Goal: Transaction & Acquisition: Purchase product/service

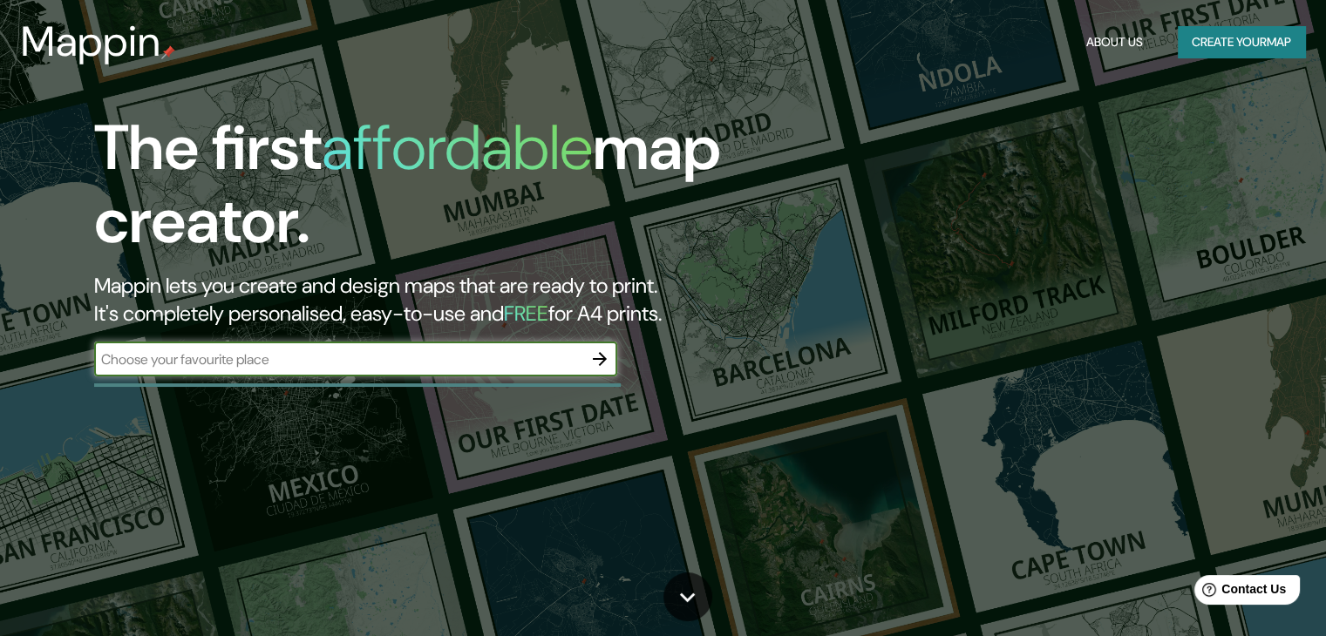
click at [441, 367] on input "text" at bounding box center [338, 359] width 488 height 20
type input "medellin antioquia"
click at [459, 361] on input "medellin antioquia" at bounding box center [338, 359] width 488 height 20
click at [600, 353] on icon "button" at bounding box center [600, 359] width 14 height 14
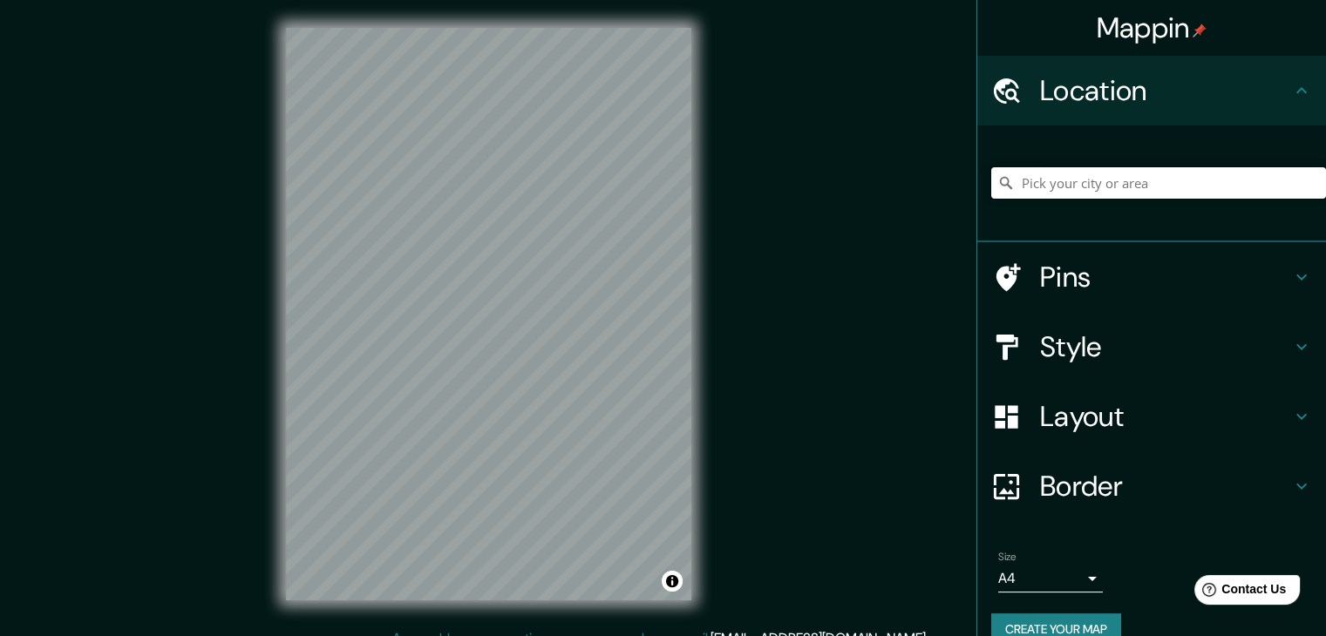
click at [1113, 180] on input "Pick your city or area" at bounding box center [1158, 182] width 335 height 31
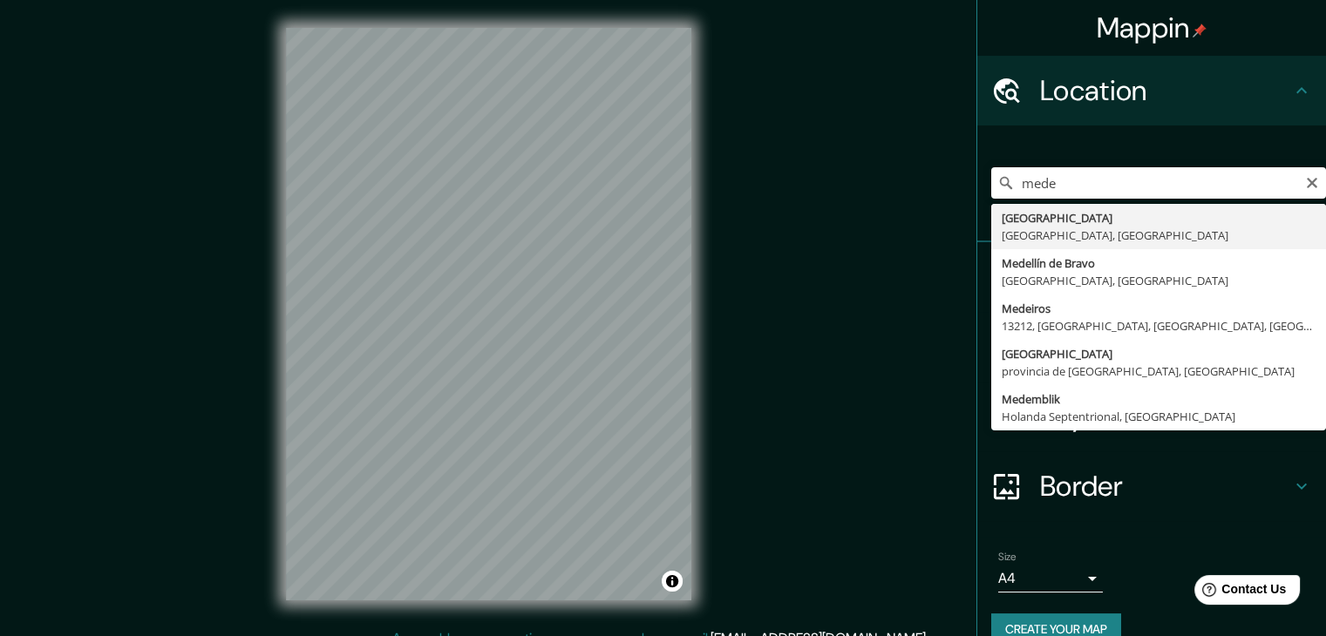
type input "[GEOGRAPHIC_DATA], [GEOGRAPHIC_DATA], [GEOGRAPHIC_DATA]"
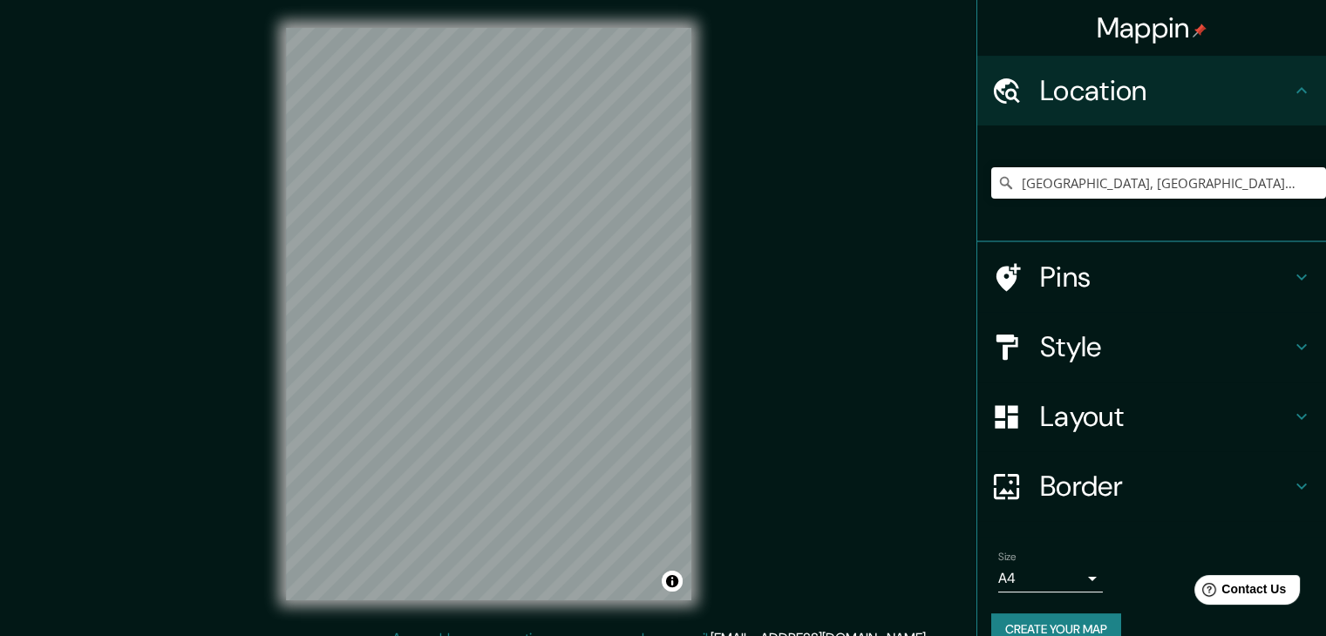
click at [810, 467] on div "Mappin Location [GEOGRAPHIC_DATA], [GEOGRAPHIC_DATA], [GEOGRAPHIC_DATA] Pins St…" at bounding box center [663, 328] width 1326 height 656
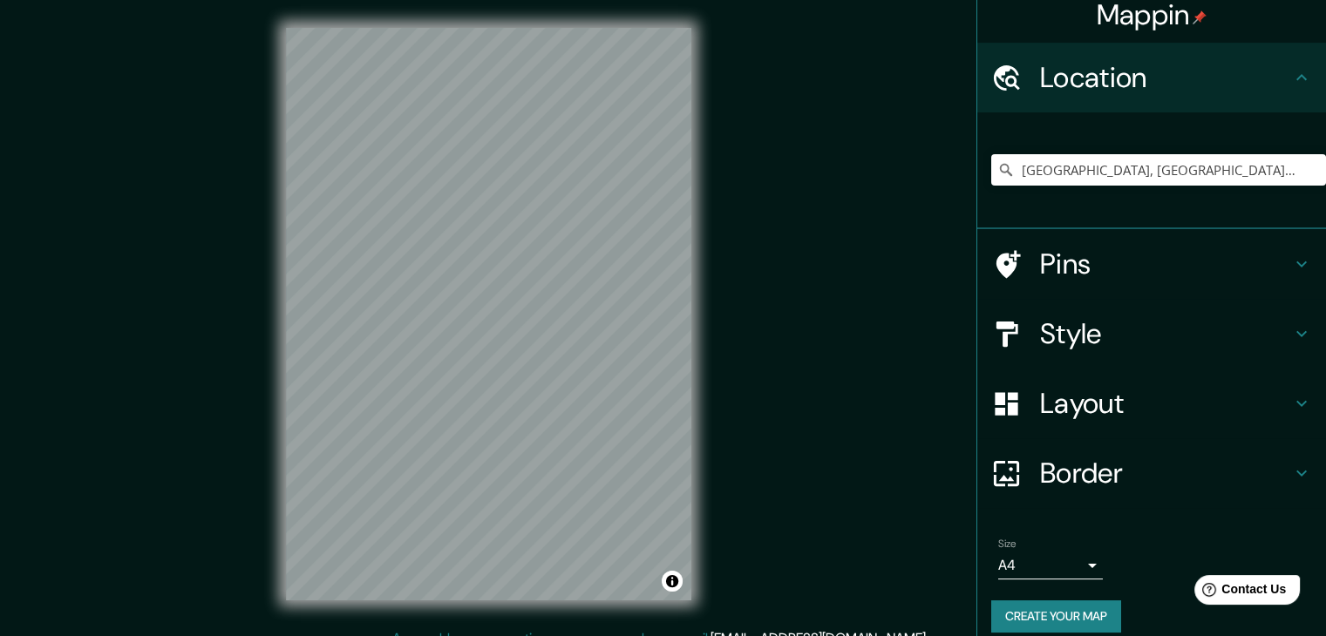
scroll to position [30, 0]
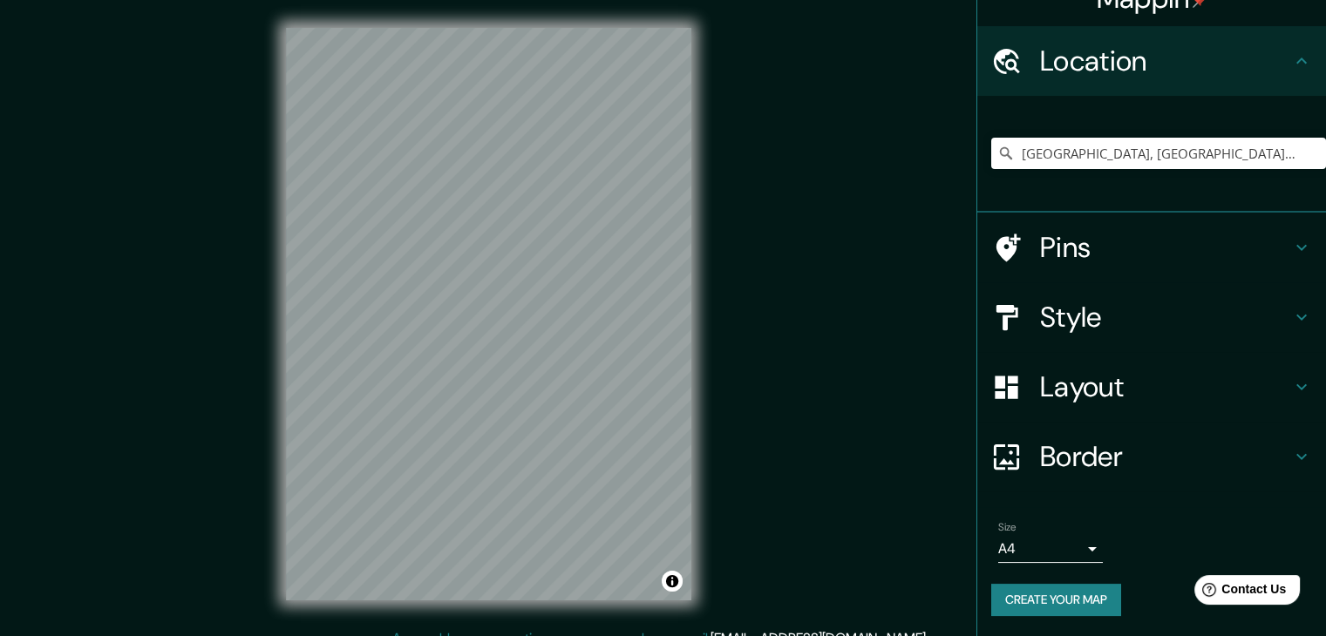
click at [1054, 539] on body "Mappin Location [GEOGRAPHIC_DATA], [GEOGRAPHIC_DATA], [GEOGRAPHIC_DATA] Pins St…" at bounding box center [663, 318] width 1326 height 636
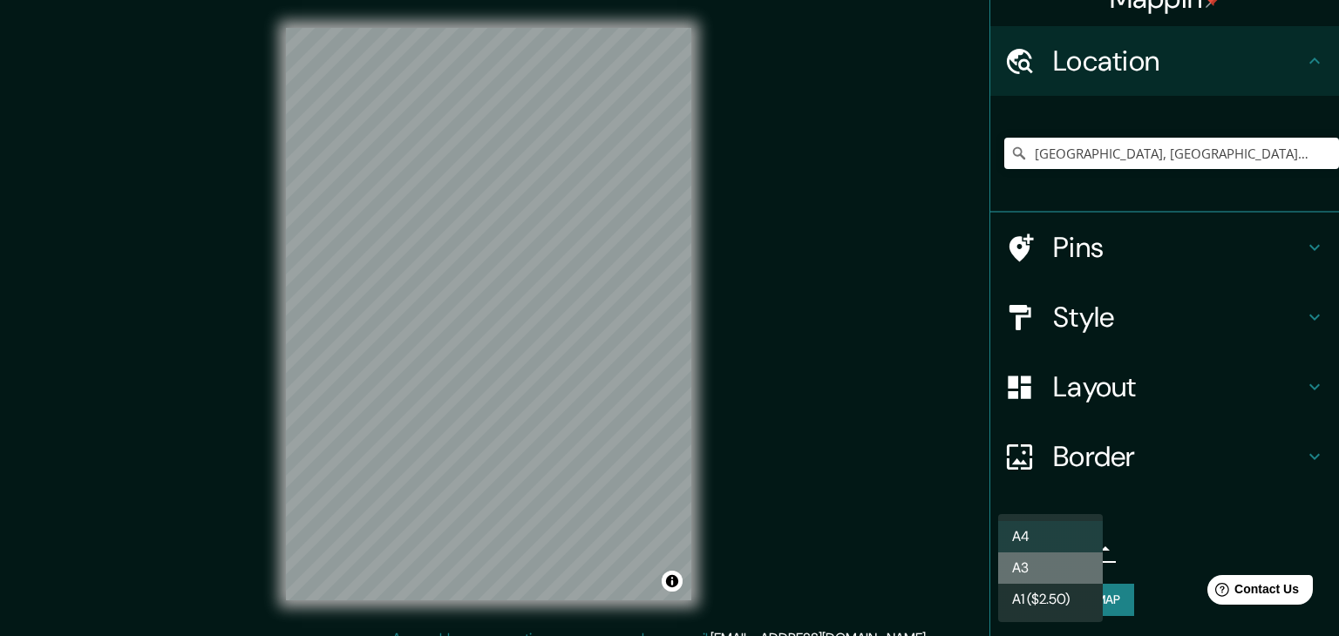
click at [1072, 569] on li "A3" at bounding box center [1050, 568] width 105 height 31
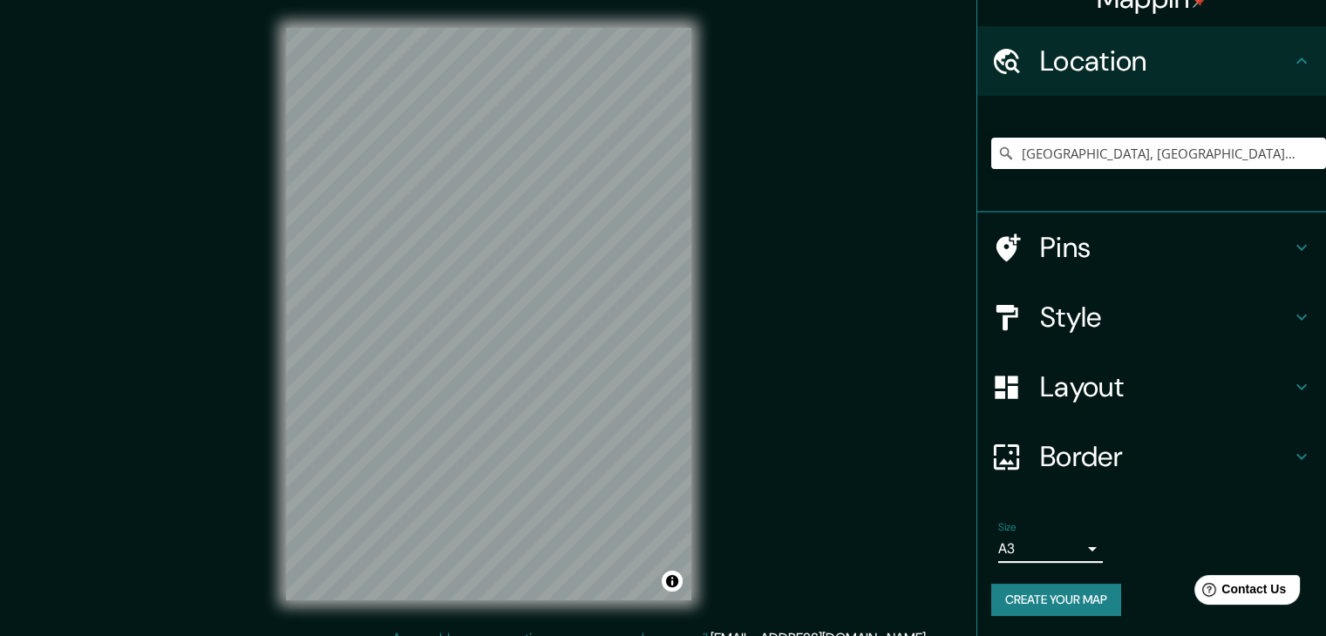
click at [1063, 543] on body "Mappin Location [GEOGRAPHIC_DATA], [GEOGRAPHIC_DATA], [GEOGRAPHIC_DATA] Pins St…" at bounding box center [663, 318] width 1326 height 636
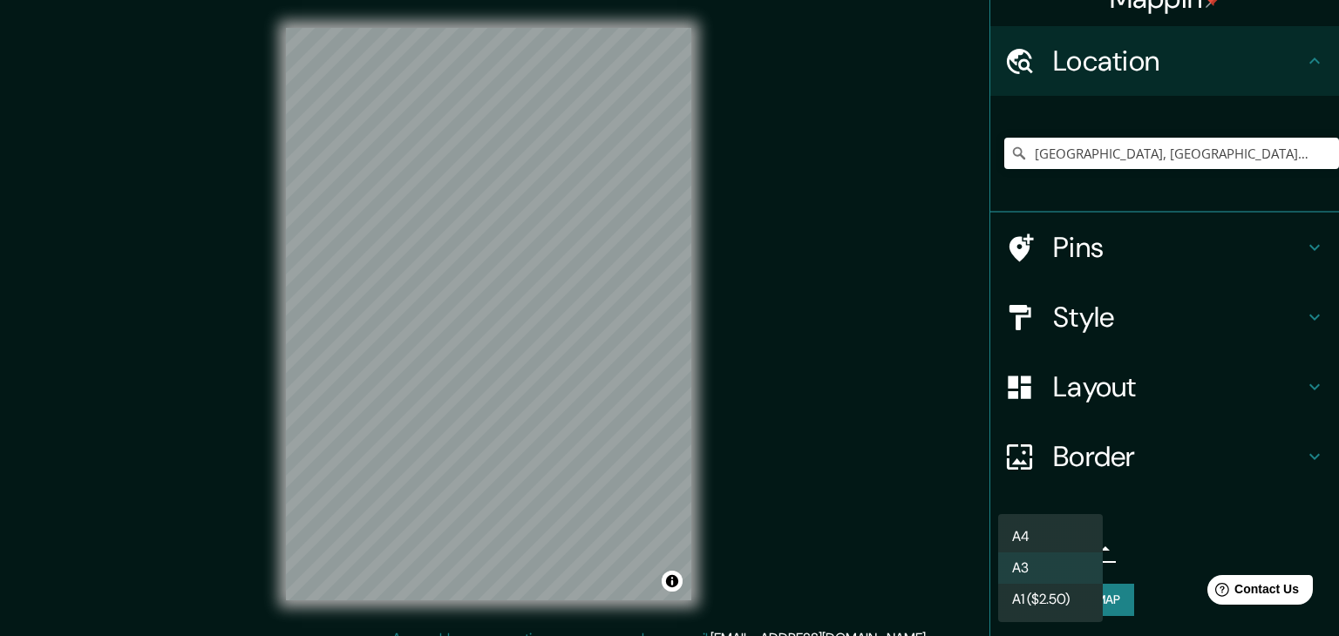
click at [1054, 538] on li "A4" at bounding box center [1050, 536] width 105 height 31
type input "single"
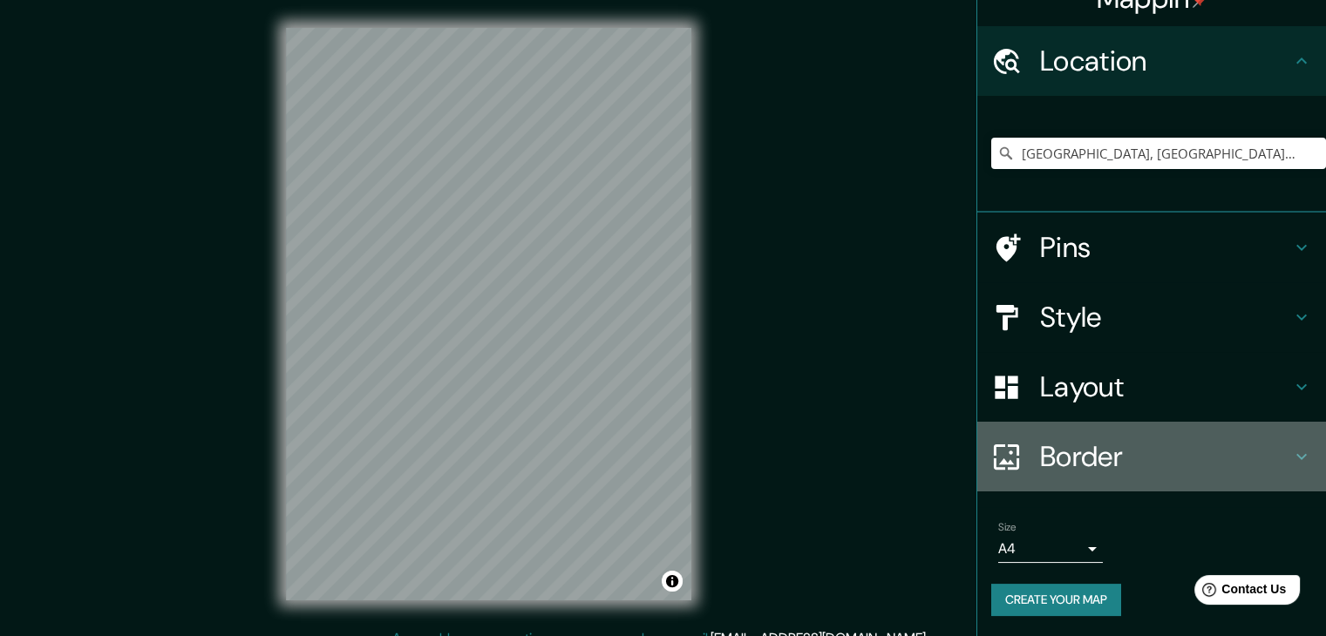
click at [1140, 451] on h4 "Border" at bounding box center [1165, 456] width 251 height 35
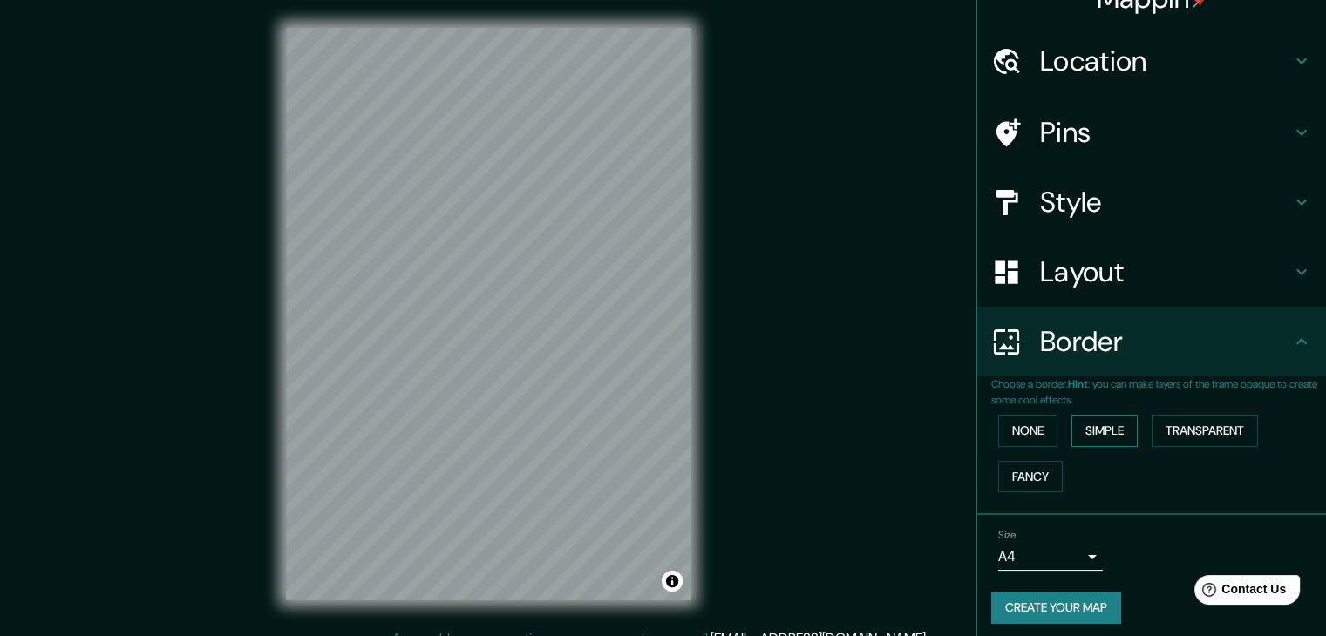
click at [1102, 433] on button "Simple" at bounding box center [1104, 431] width 66 height 32
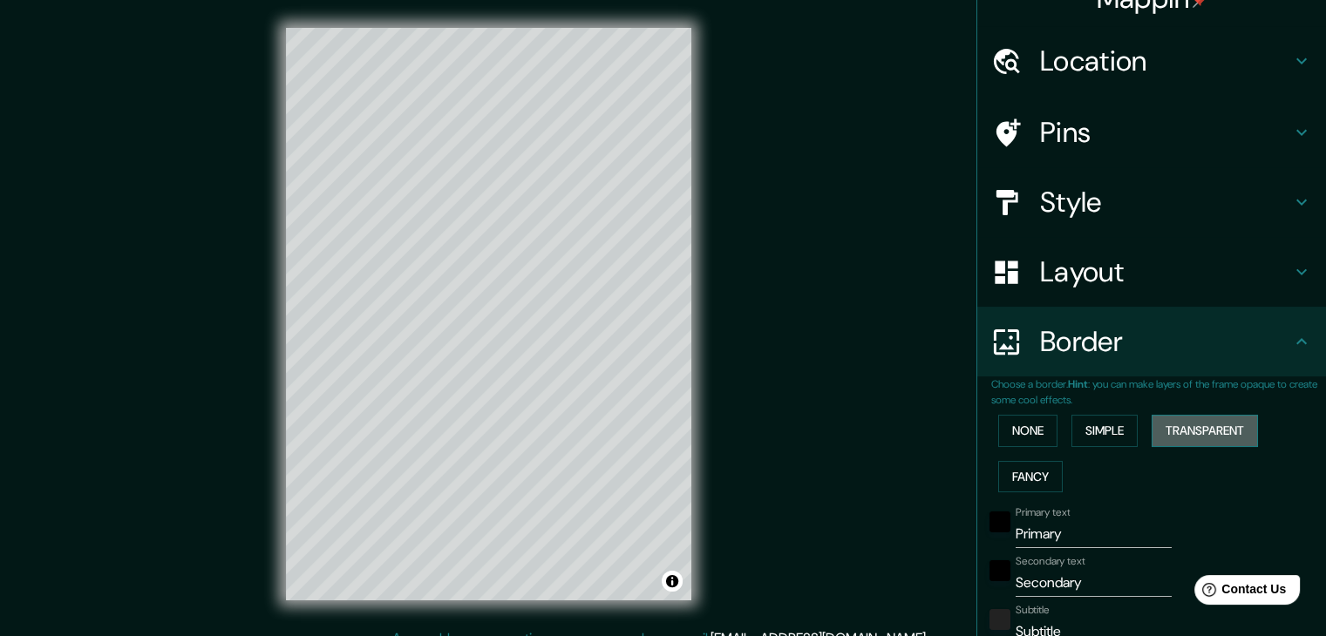
click at [1195, 426] on button "Transparent" at bounding box center [1204, 431] width 106 height 32
click at [1012, 431] on button "None" at bounding box center [1027, 431] width 59 height 32
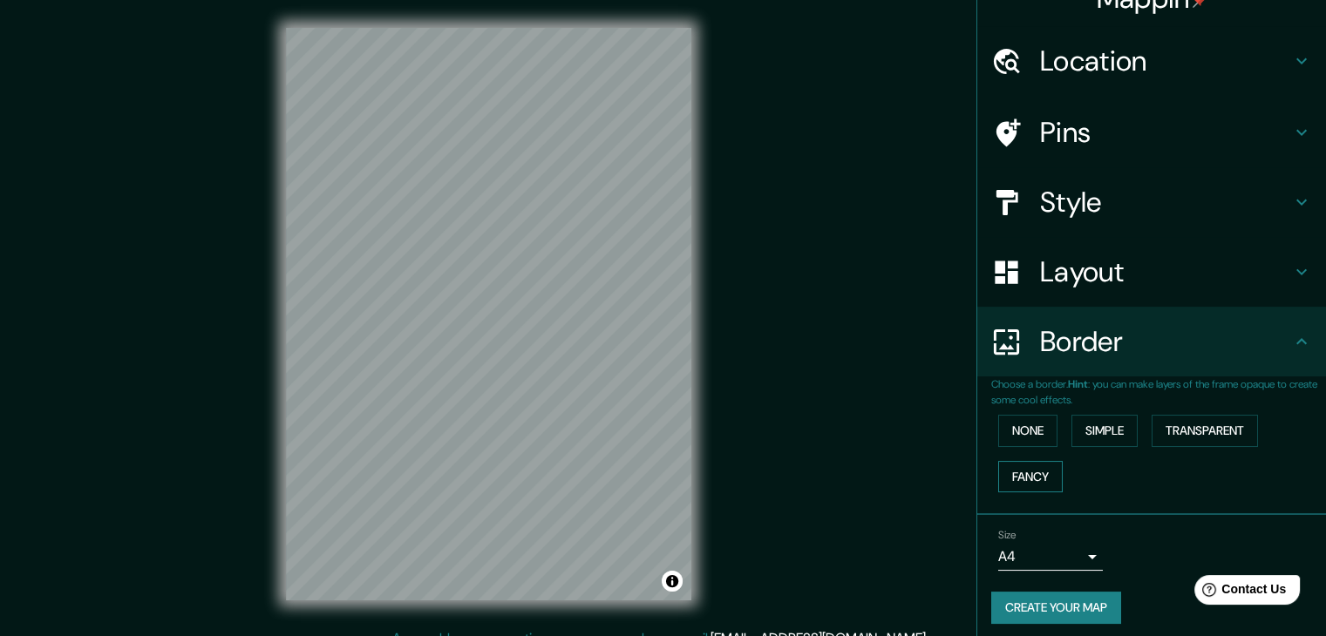
click at [1009, 482] on button "Fancy" at bounding box center [1030, 477] width 64 height 32
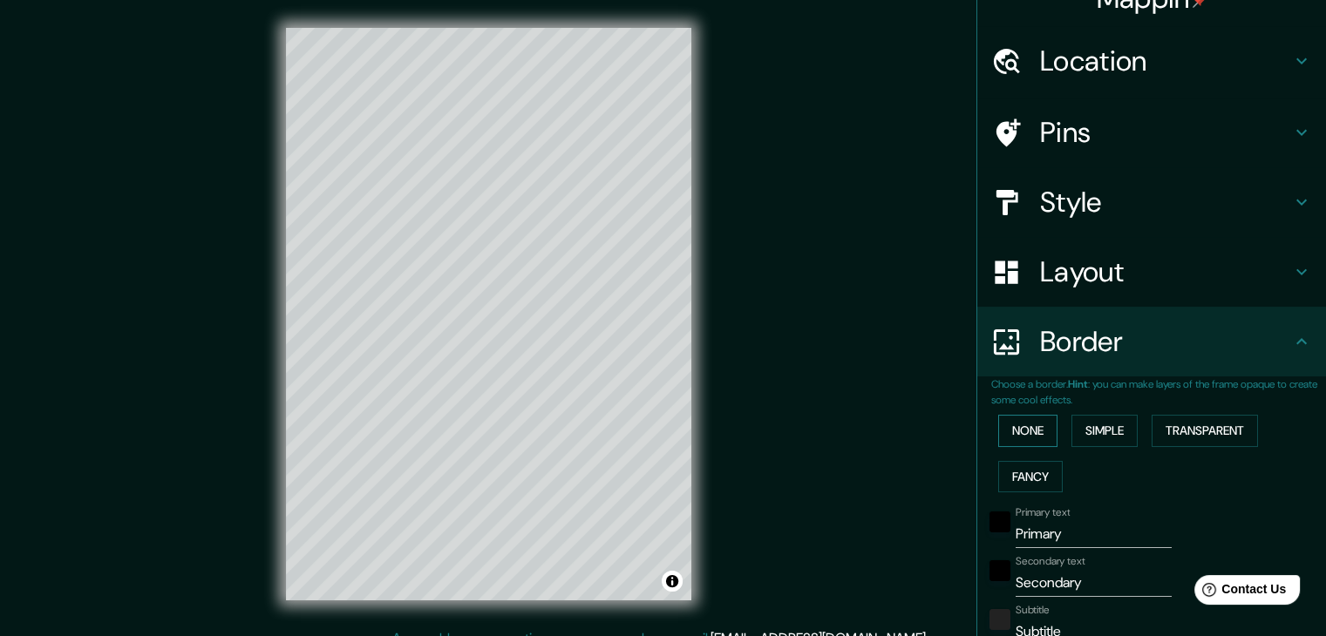
click at [1003, 435] on button "None" at bounding box center [1027, 431] width 59 height 32
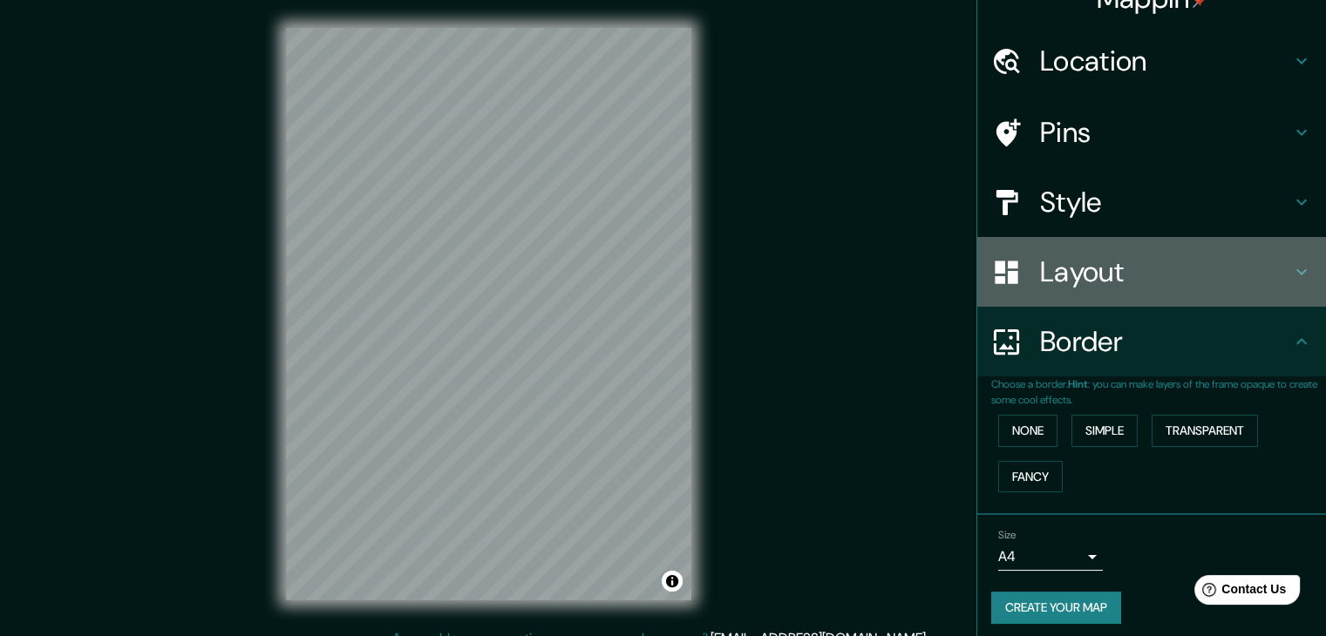
click at [1120, 284] on h4 "Layout" at bounding box center [1165, 271] width 251 height 35
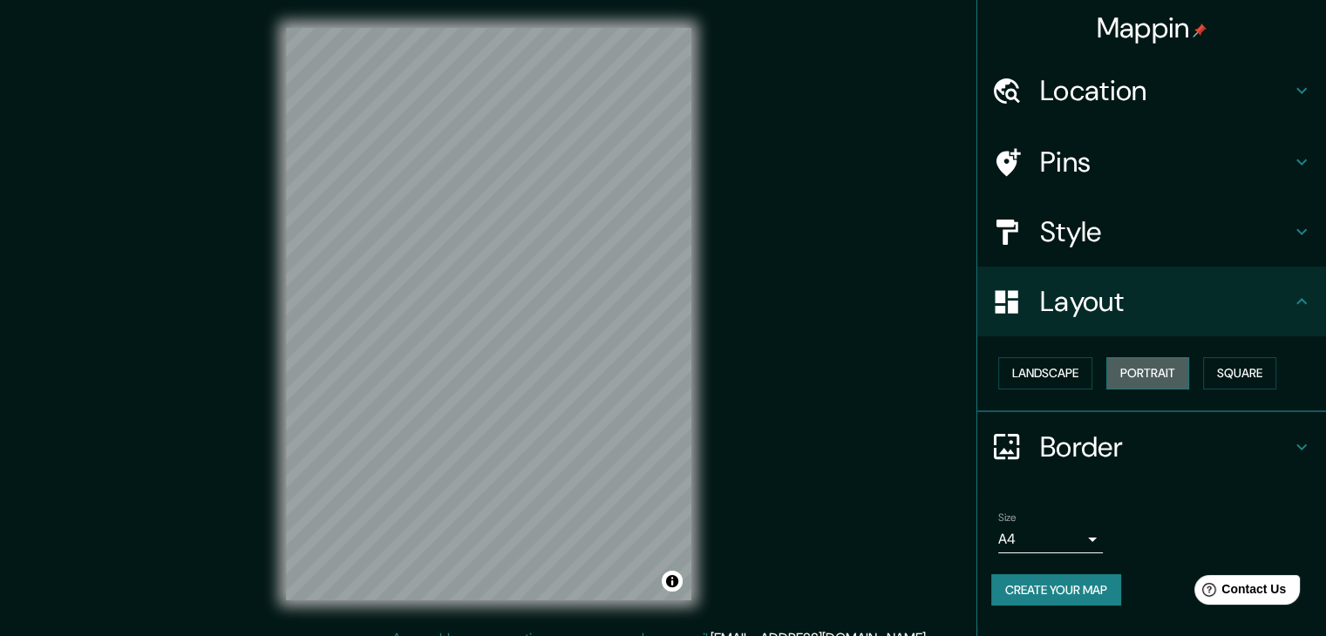
click at [1150, 365] on button "Portrait" at bounding box center [1147, 373] width 83 height 32
click at [1244, 370] on button "Square" at bounding box center [1239, 373] width 73 height 32
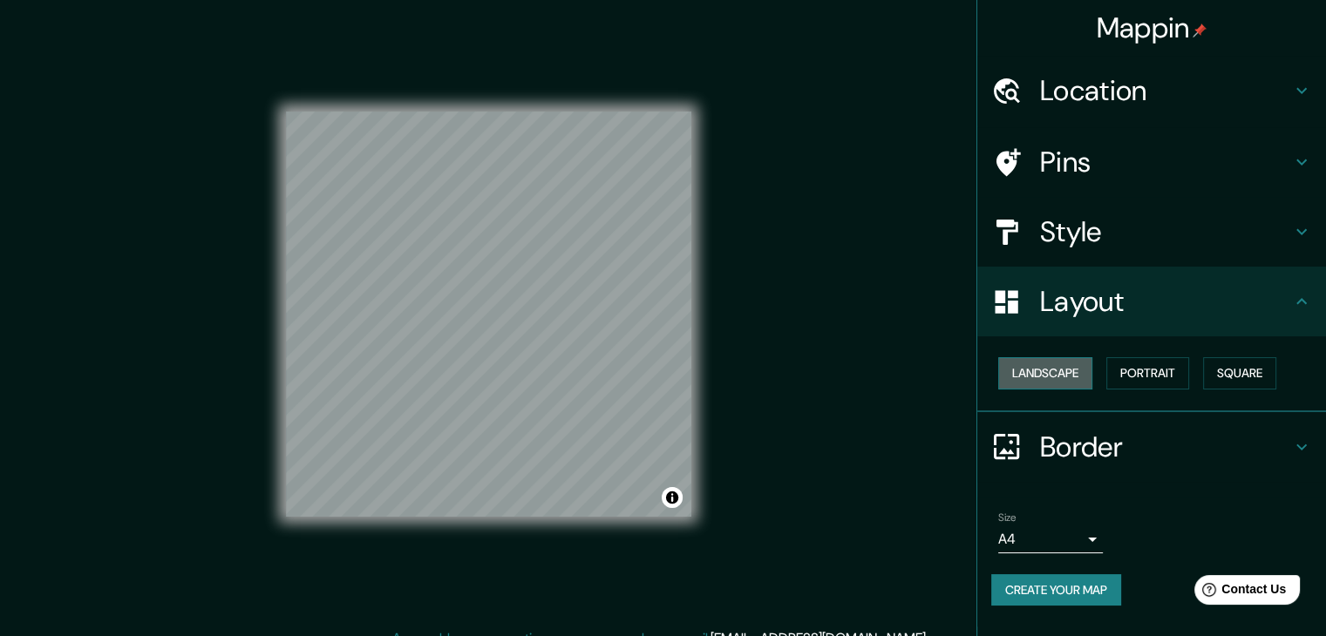
click at [1037, 379] on button "Landscape" at bounding box center [1045, 373] width 94 height 32
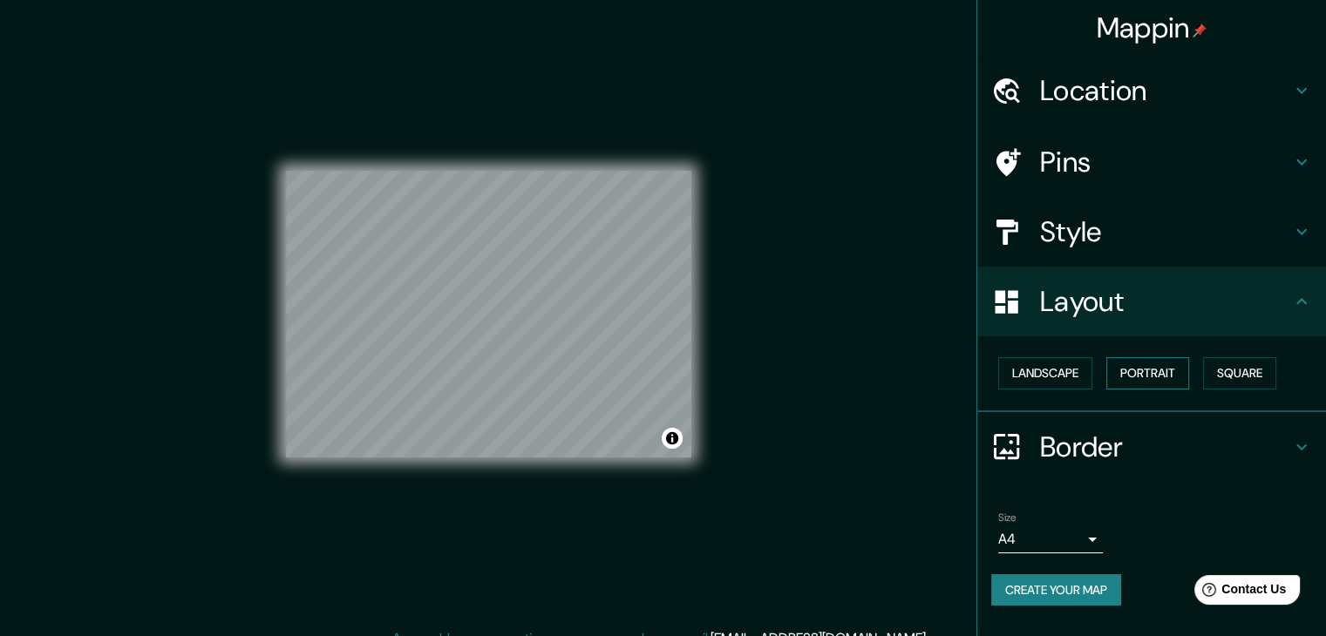
click at [1150, 380] on button "Portrait" at bounding box center [1147, 373] width 83 height 32
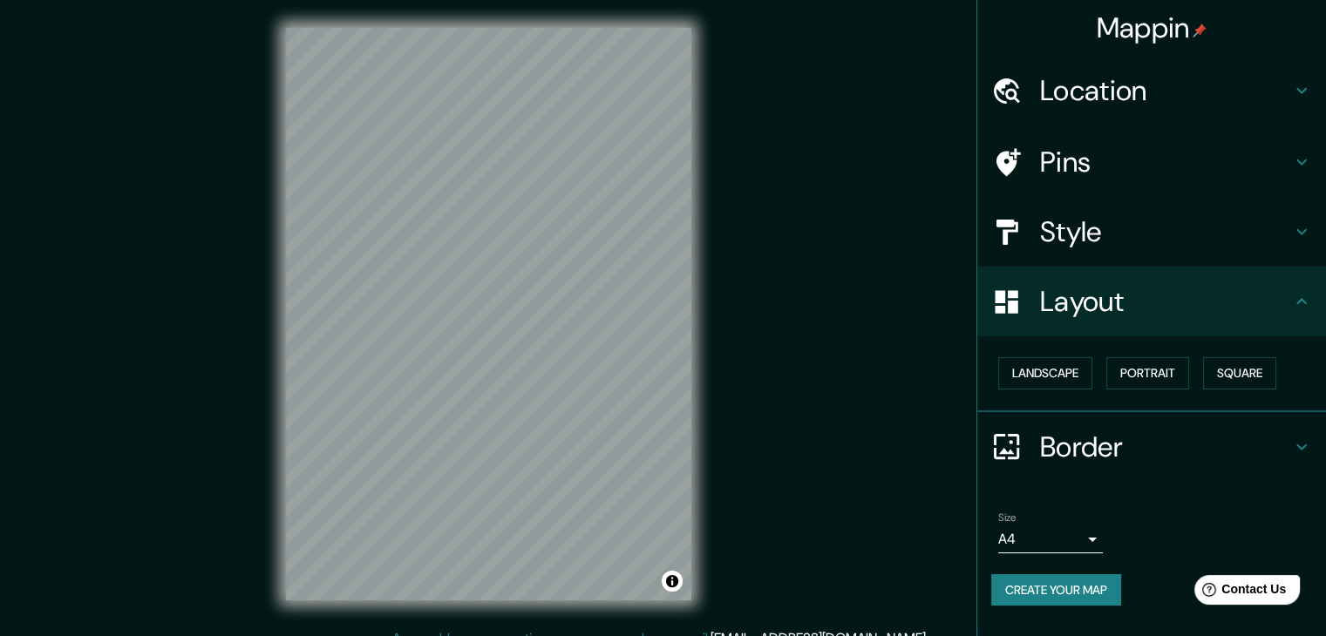
click at [1300, 380] on div "Landscape [GEOGRAPHIC_DATA]" at bounding box center [1158, 373] width 335 height 46
click at [1022, 377] on button "Landscape" at bounding box center [1045, 373] width 94 height 32
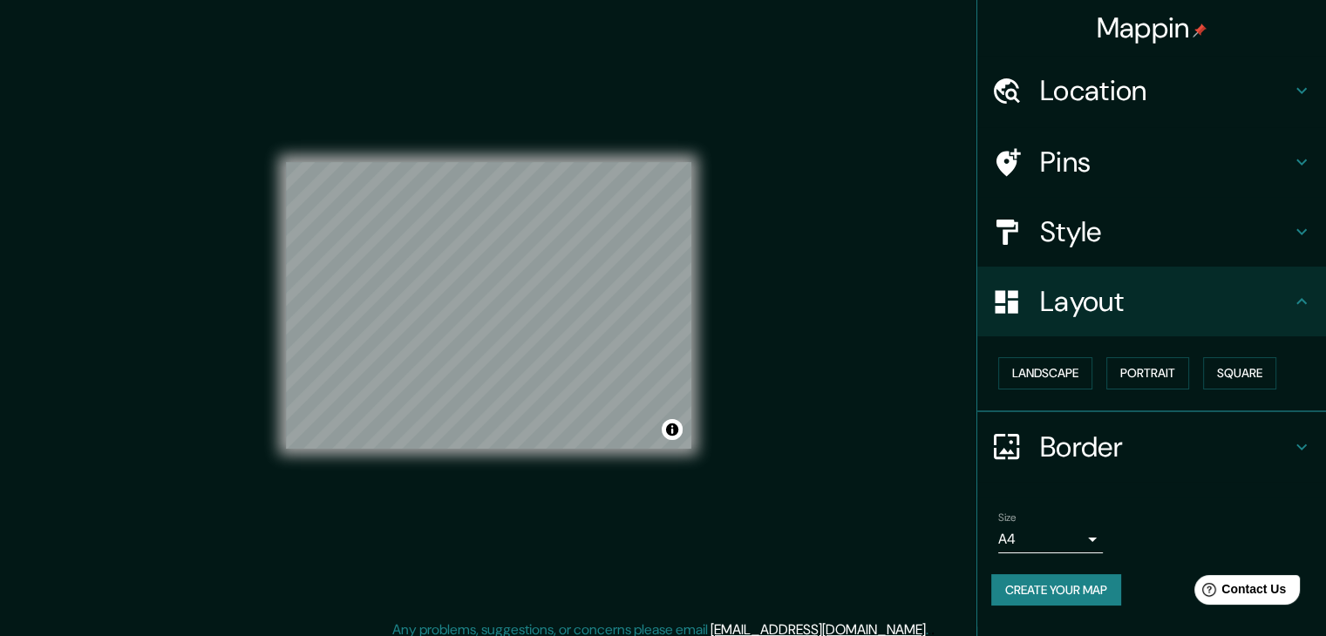
scroll to position [20, 0]
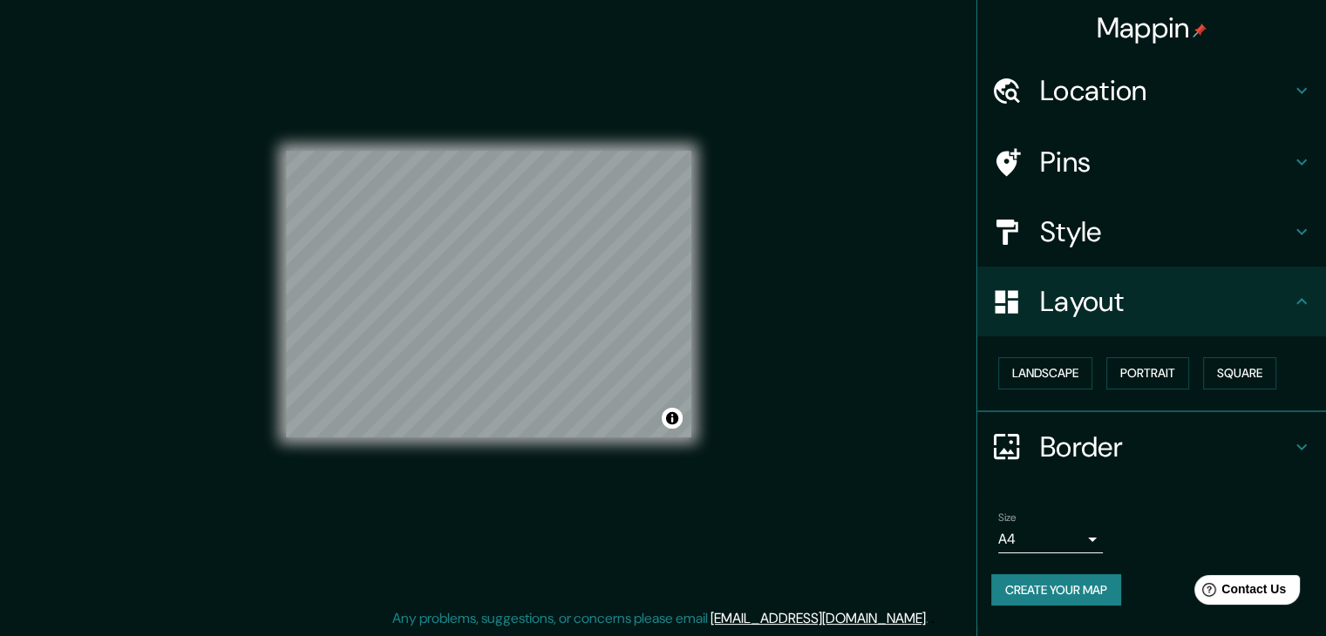
click at [1124, 440] on h4 "Border" at bounding box center [1165, 447] width 251 height 35
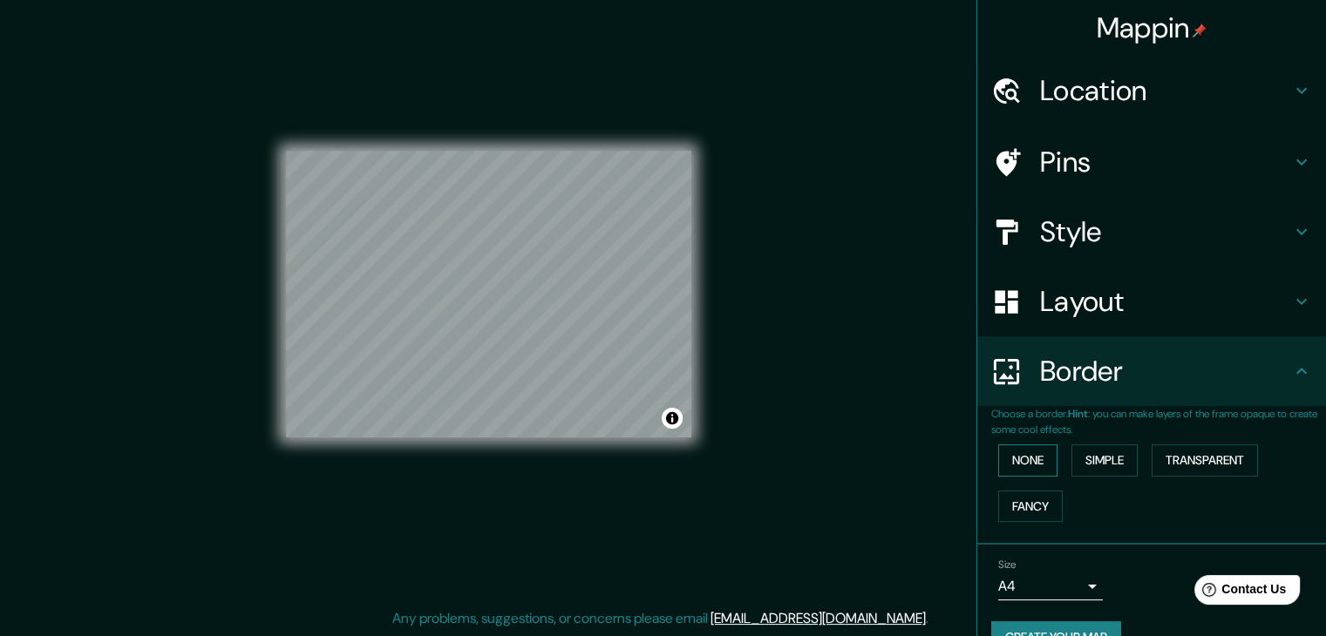
click at [1025, 458] on button "None" at bounding box center [1027, 460] width 59 height 32
click at [1025, 499] on button "Fancy" at bounding box center [1030, 507] width 64 height 32
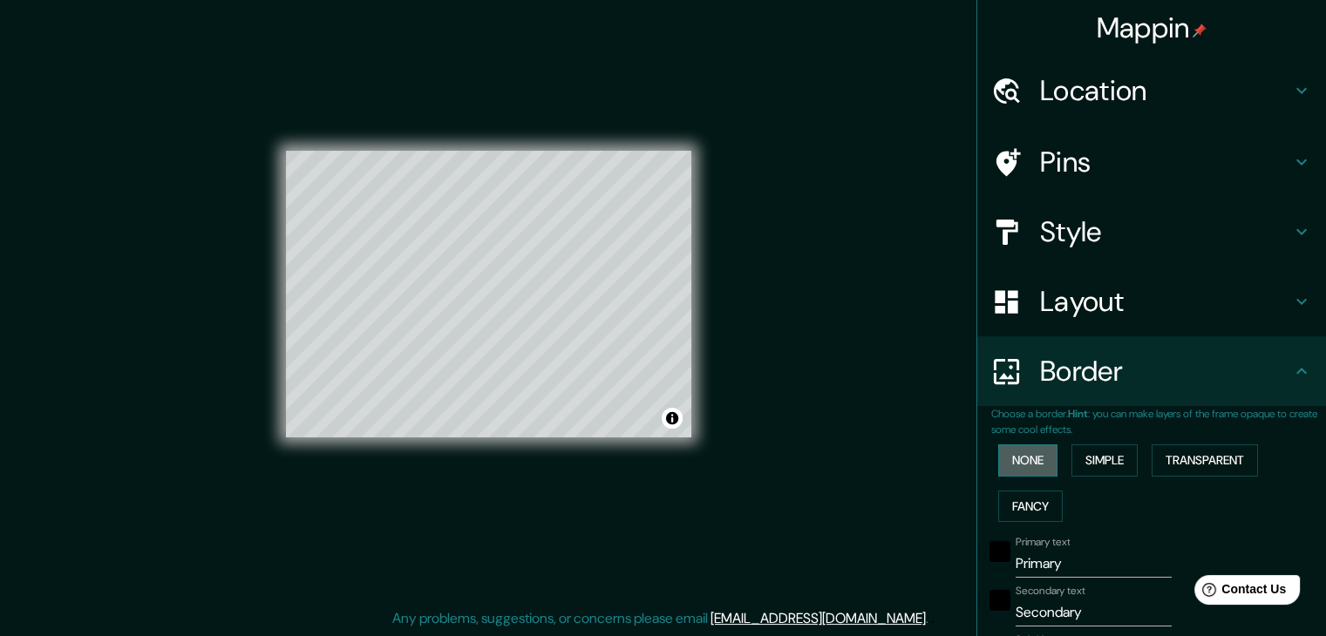
click at [1028, 462] on button "None" at bounding box center [1027, 460] width 59 height 32
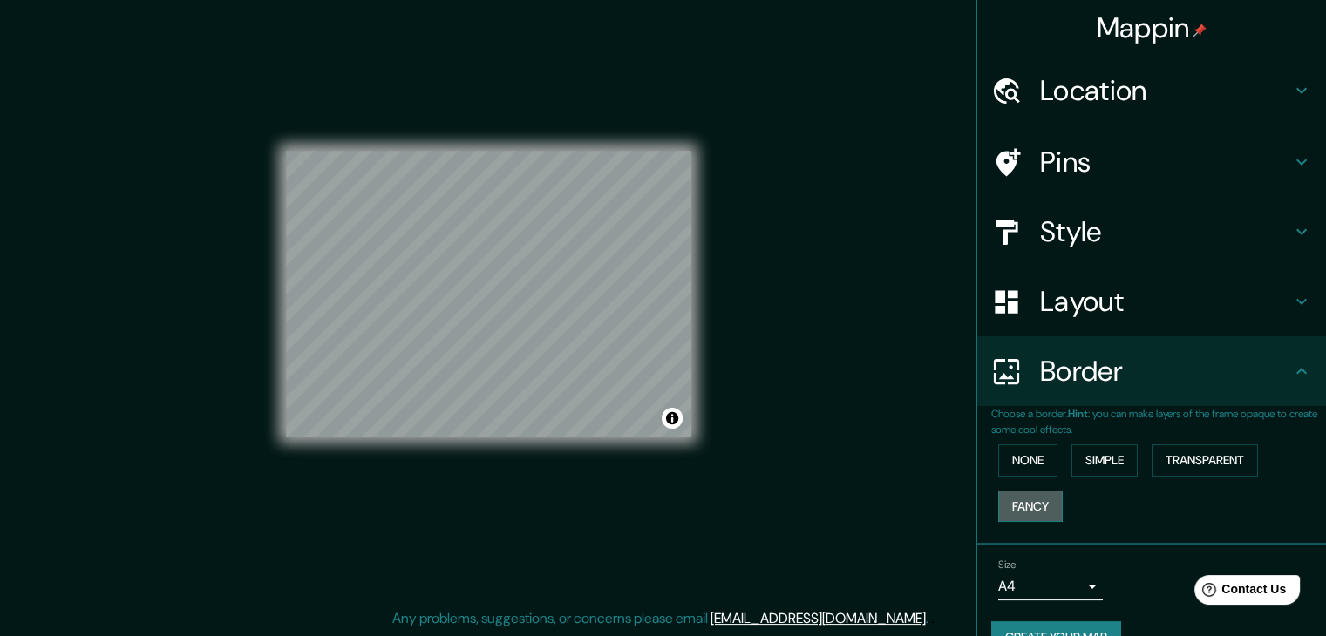
click at [1014, 507] on button "Fancy" at bounding box center [1030, 507] width 64 height 32
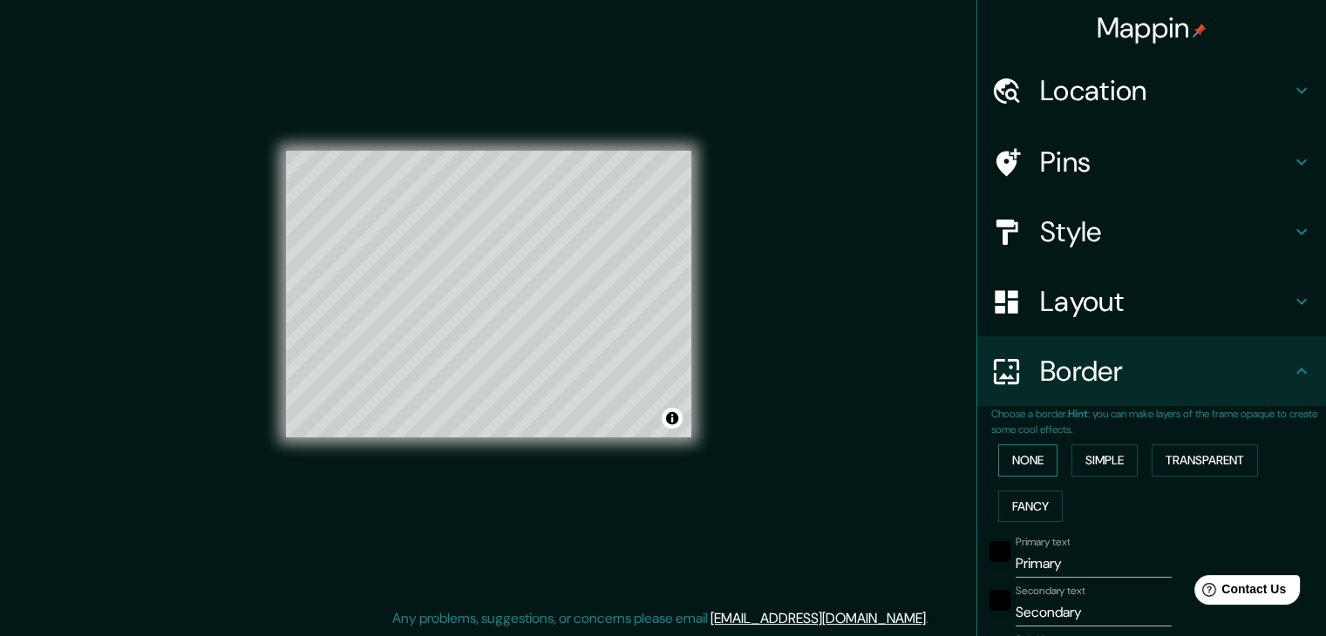
click at [1011, 456] on button "None" at bounding box center [1027, 460] width 59 height 32
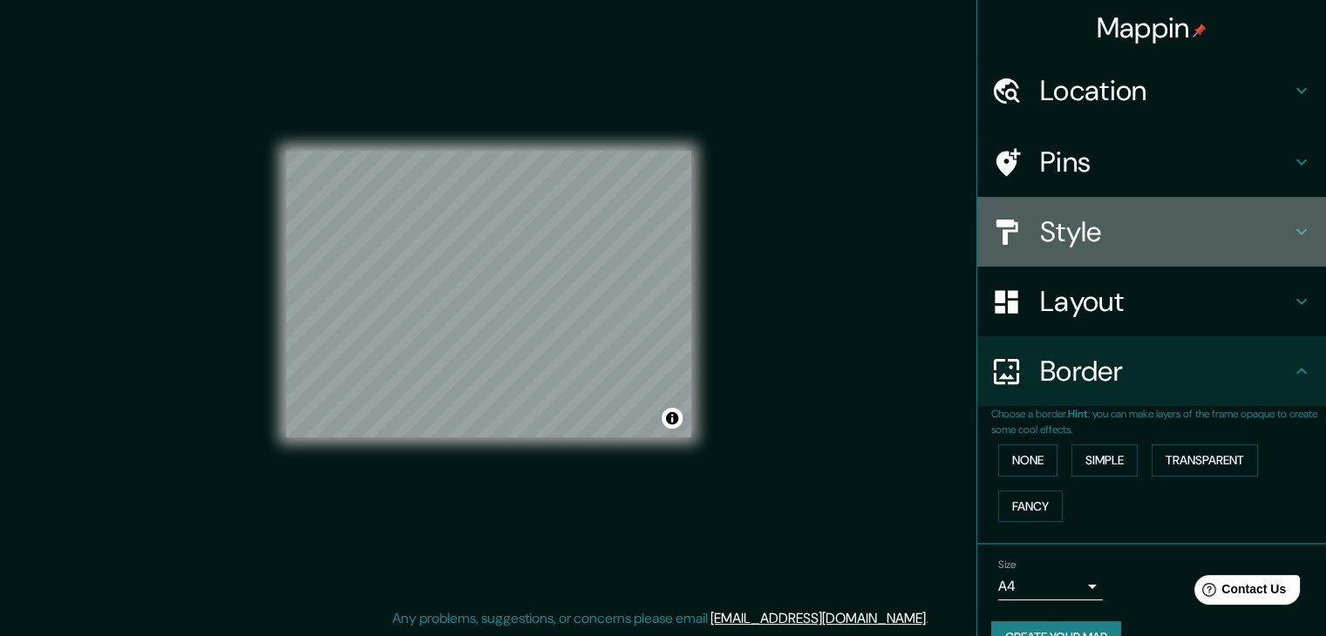
click at [1208, 264] on div "Style" at bounding box center [1151, 232] width 349 height 70
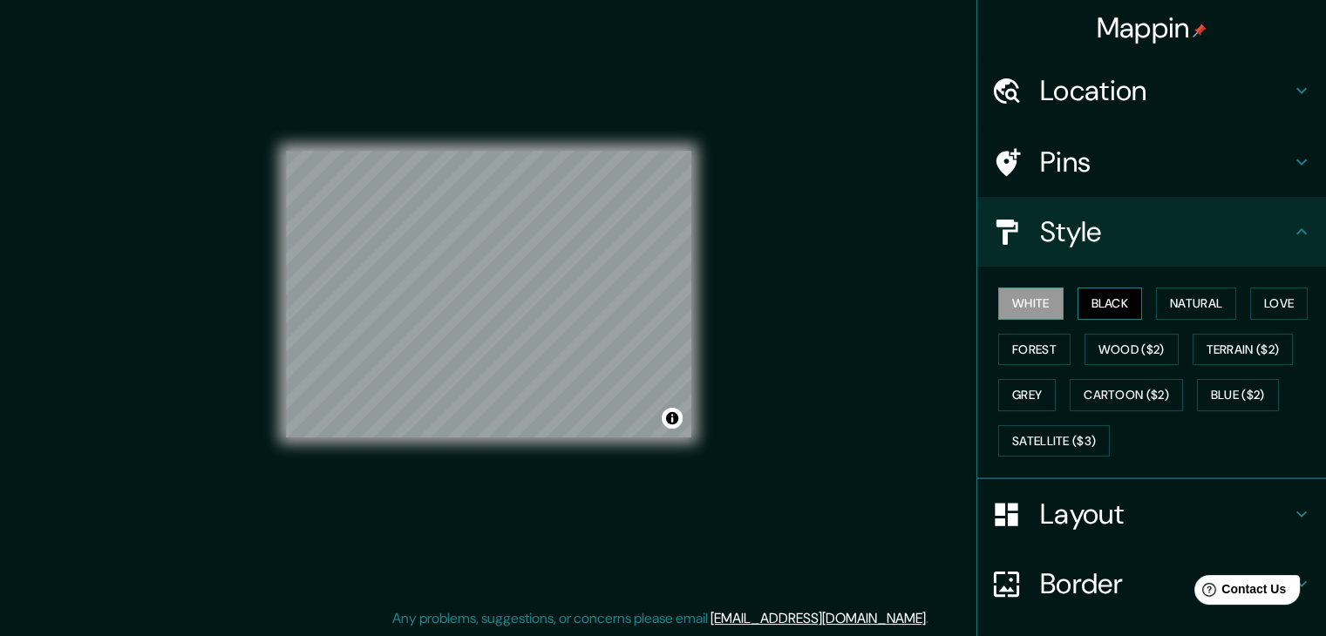
click at [1112, 308] on button "Black" at bounding box center [1109, 304] width 65 height 32
click at [1186, 301] on button "Natural" at bounding box center [1196, 304] width 80 height 32
click at [1077, 304] on button "Black" at bounding box center [1109, 304] width 65 height 32
click at [999, 312] on button "White" at bounding box center [1030, 304] width 65 height 32
click at [1077, 310] on button "Black" at bounding box center [1109, 304] width 65 height 32
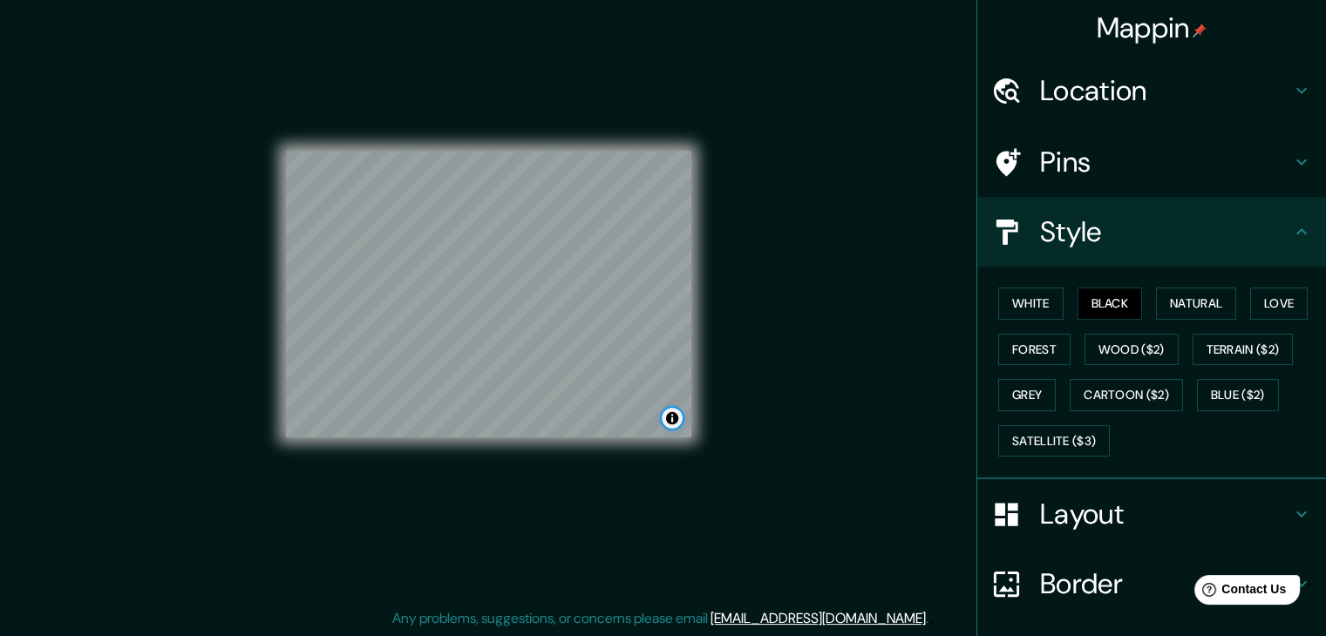
click at [667, 422] on button "Toggle attribution" at bounding box center [671, 418] width 21 height 21
click at [781, 326] on div "Mappin Location [GEOGRAPHIC_DATA], [GEOGRAPHIC_DATA], [GEOGRAPHIC_DATA] Pins St…" at bounding box center [663, 308] width 1326 height 656
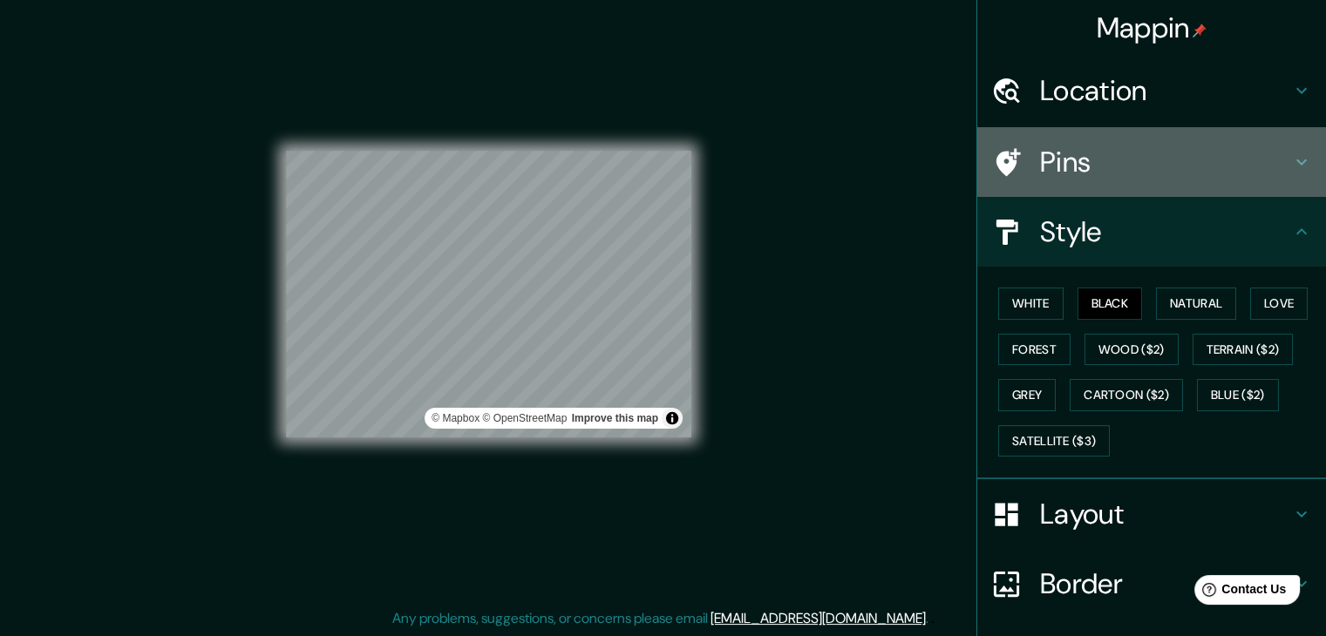
click at [1130, 147] on h4 "Pins" at bounding box center [1165, 162] width 251 height 35
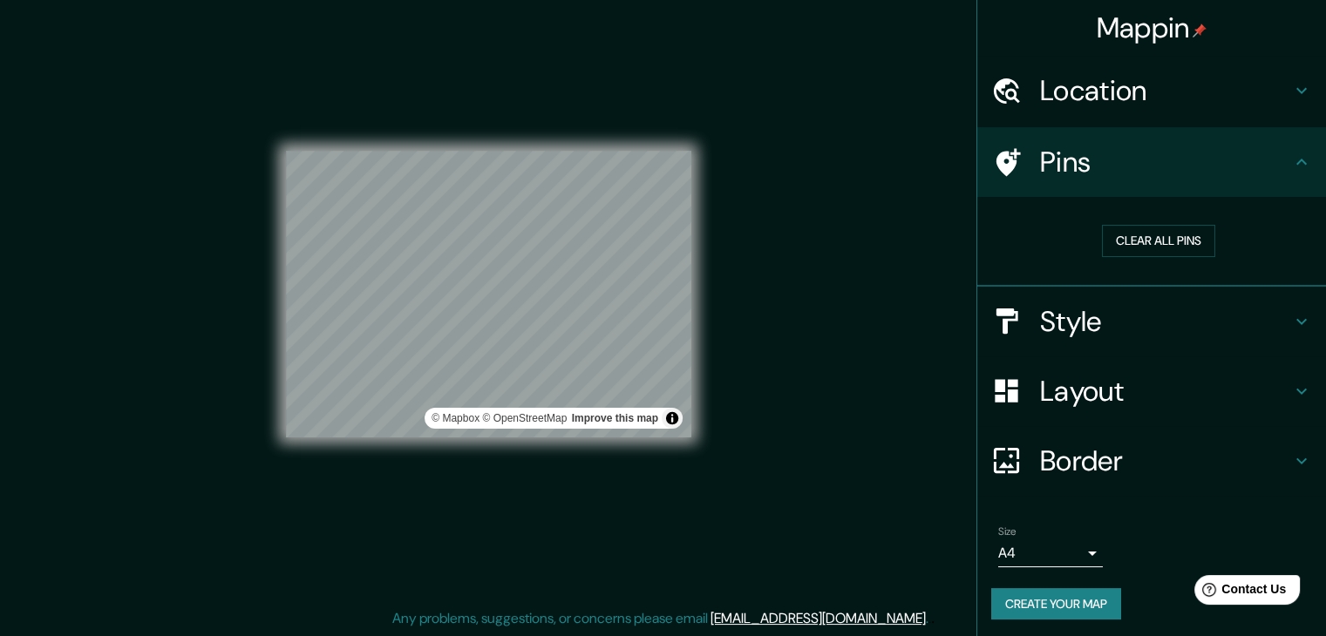
click at [1192, 91] on h4 "Location" at bounding box center [1165, 90] width 251 height 35
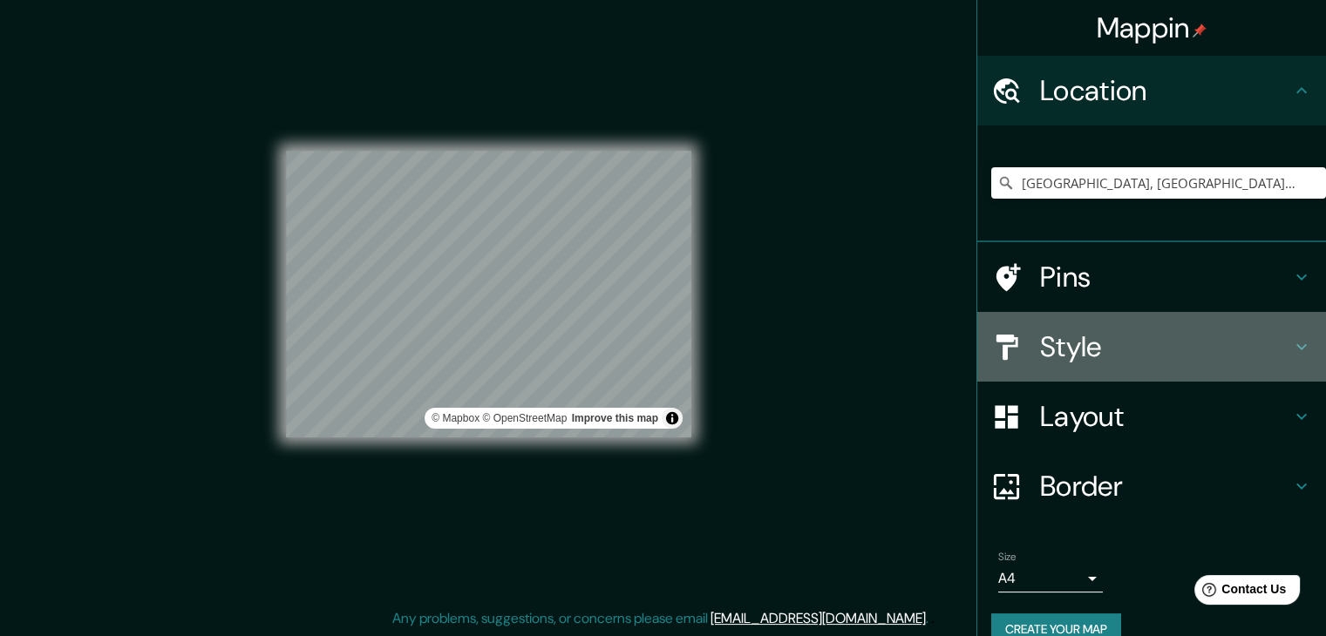
click at [1175, 353] on h4 "Style" at bounding box center [1165, 346] width 251 height 35
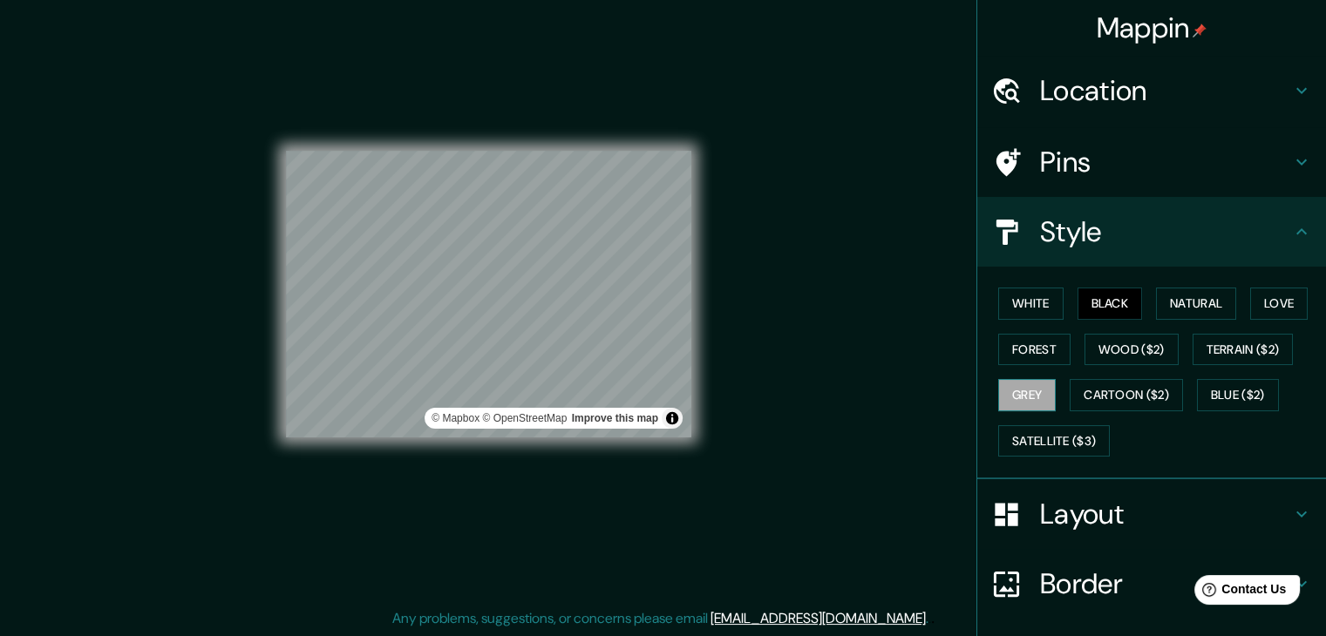
click at [1022, 390] on button "Grey" at bounding box center [1027, 395] width 58 height 32
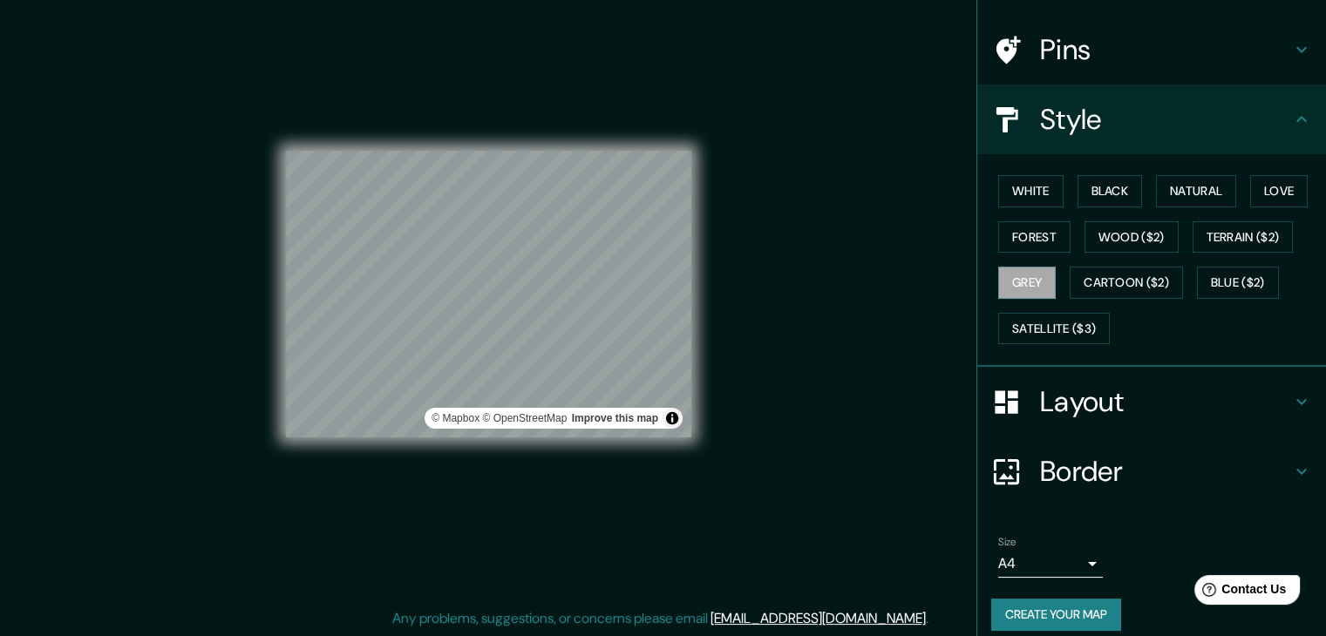
scroll to position [125, 0]
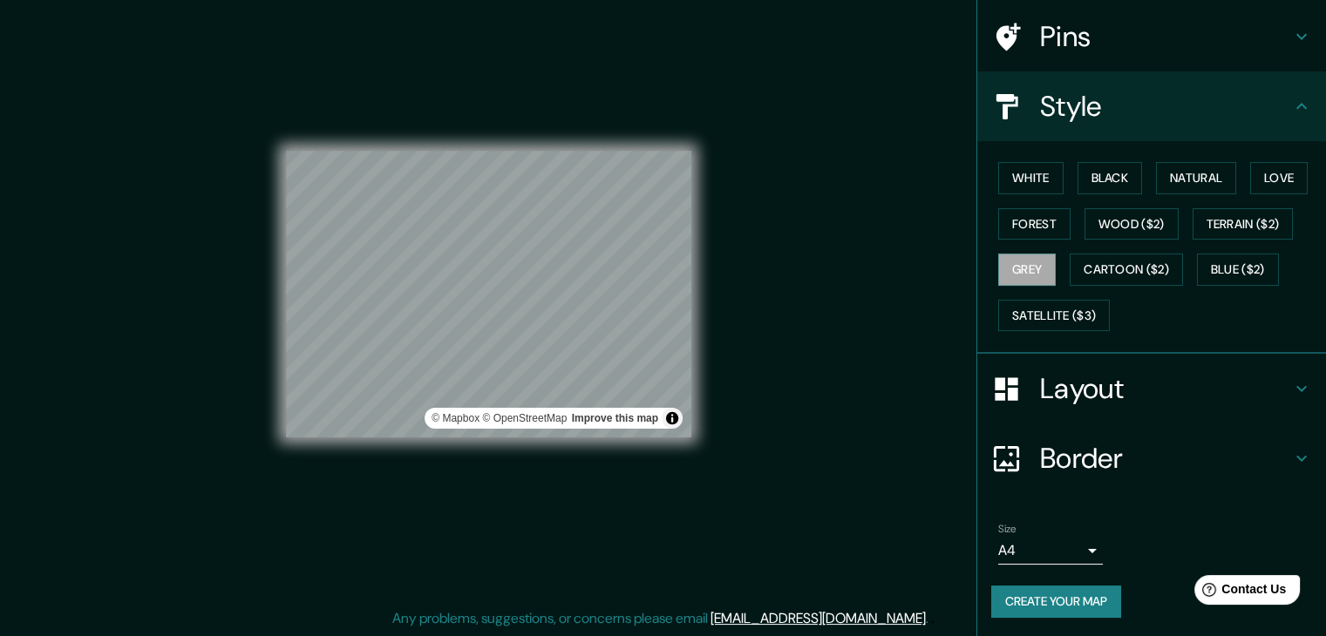
click at [1063, 604] on button "Create your map" at bounding box center [1056, 602] width 130 height 32
click at [1061, 600] on div "Create your map" at bounding box center [1151, 602] width 321 height 32
drag, startPoint x: 704, startPoint y: 401, endPoint x: 870, endPoint y: 456, distance: 174.4
click at [865, 452] on div "Mappin Location [GEOGRAPHIC_DATA], [GEOGRAPHIC_DATA], [GEOGRAPHIC_DATA] Pins St…" at bounding box center [663, 308] width 1326 height 656
click at [1060, 597] on button "Create your map" at bounding box center [1056, 602] width 130 height 32
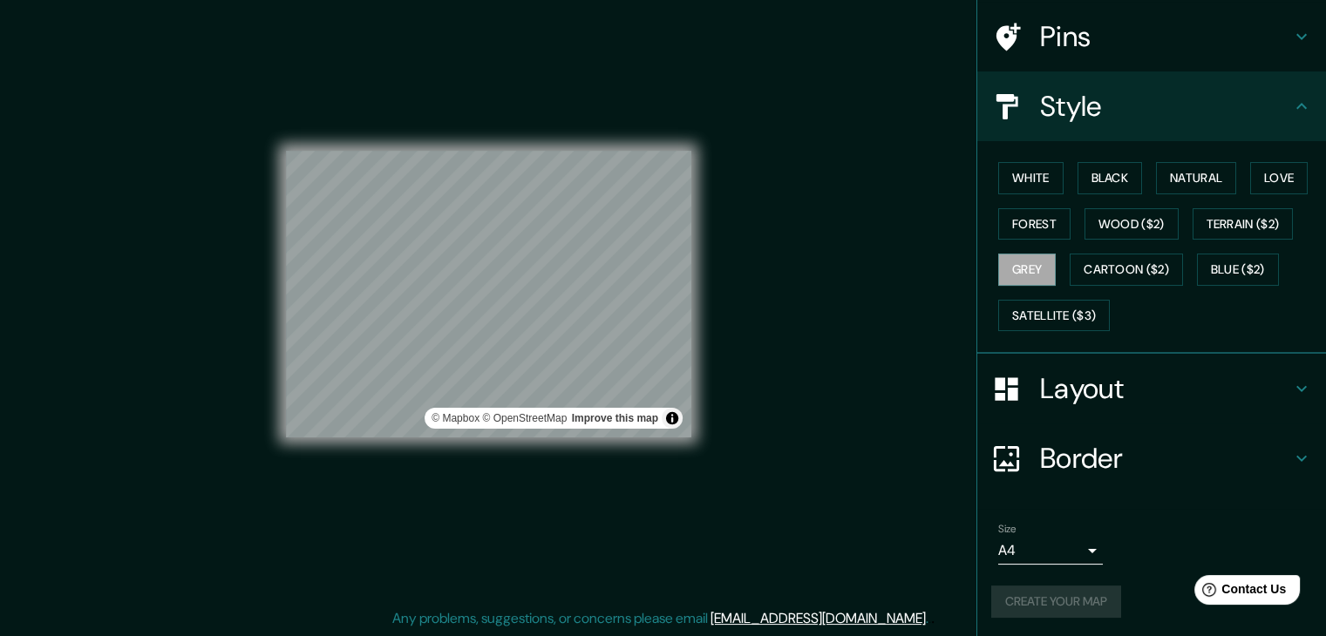
click at [1279, 433] on div "Border" at bounding box center [1151, 459] width 349 height 70
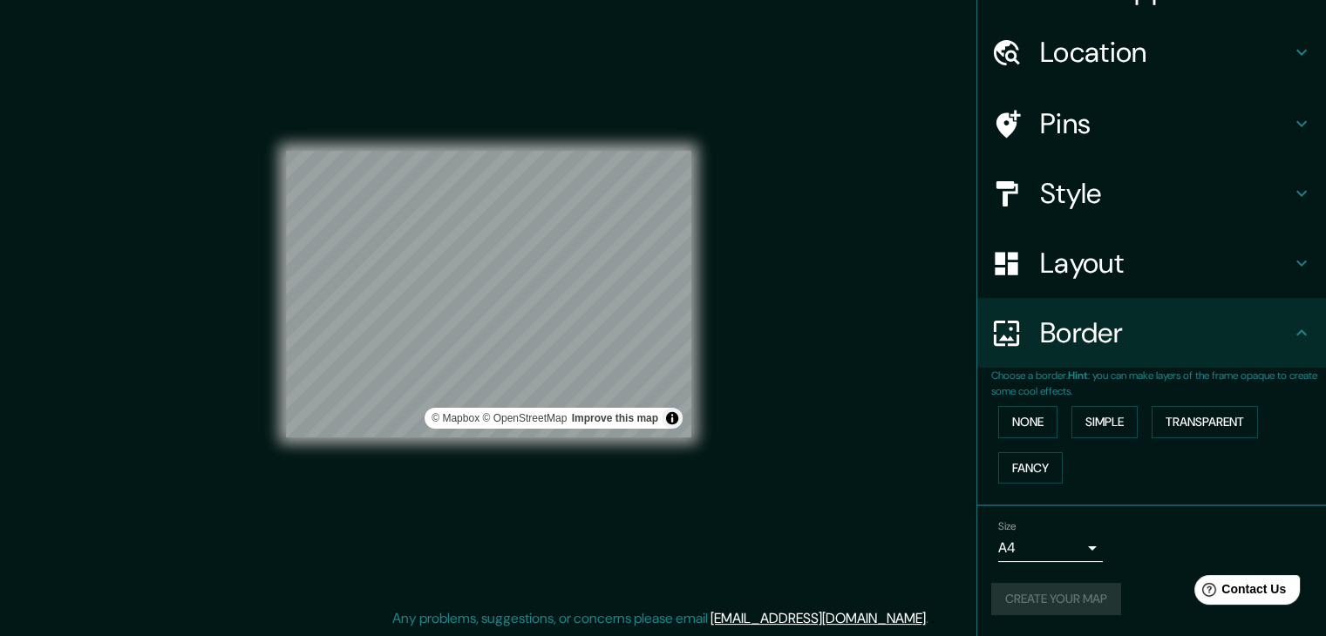
scroll to position [37, 0]
click at [1267, 334] on h4 "Border" at bounding box center [1165, 334] width 251 height 35
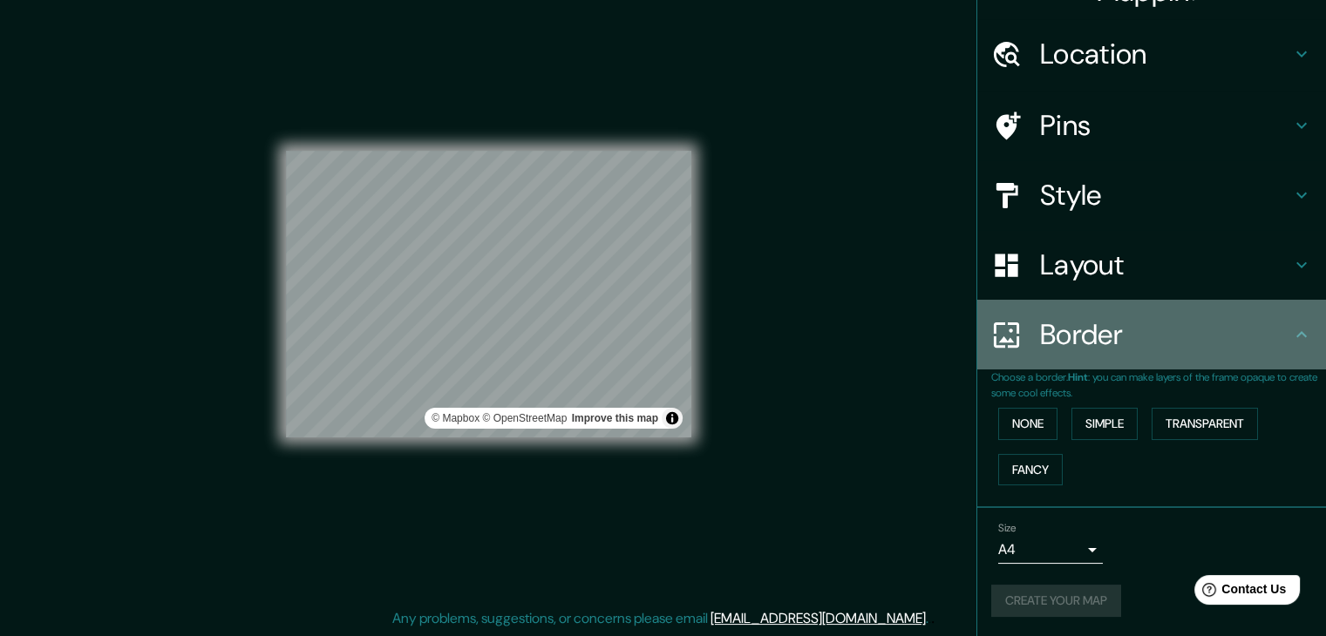
click at [1270, 342] on h4 "Border" at bounding box center [1165, 334] width 251 height 35
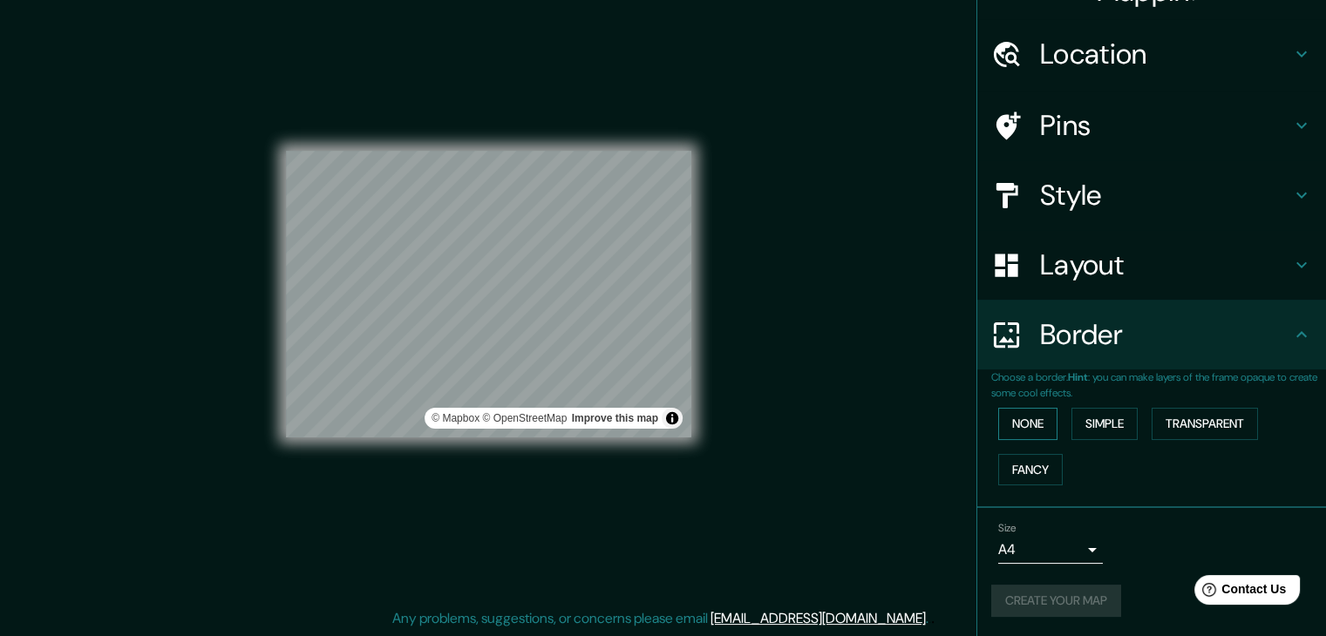
click at [1012, 419] on button "None" at bounding box center [1027, 424] width 59 height 32
click at [1043, 598] on div "Create your map" at bounding box center [1151, 601] width 321 height 32
click at [1312, 623] on div at bounding box center [1312, 623] width 0 height 0
click at [1054, 599] on button "Create your map" at bounding box center [1056, 601] width 130 height 32
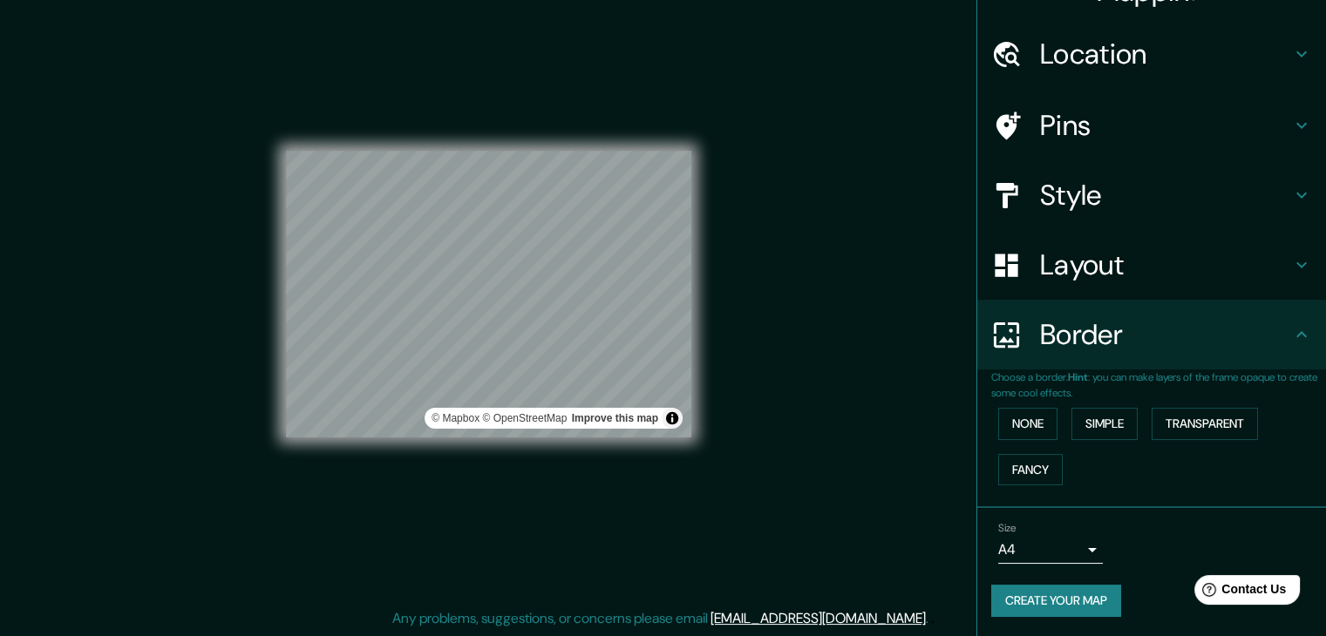
click at [1069, 593] on button "Create your map" at bounding box center [1056, 601] width 130 height 32
click at [673, 417] on button "Toggle attribution" at bounding box center [671, 418] width 21 height 21
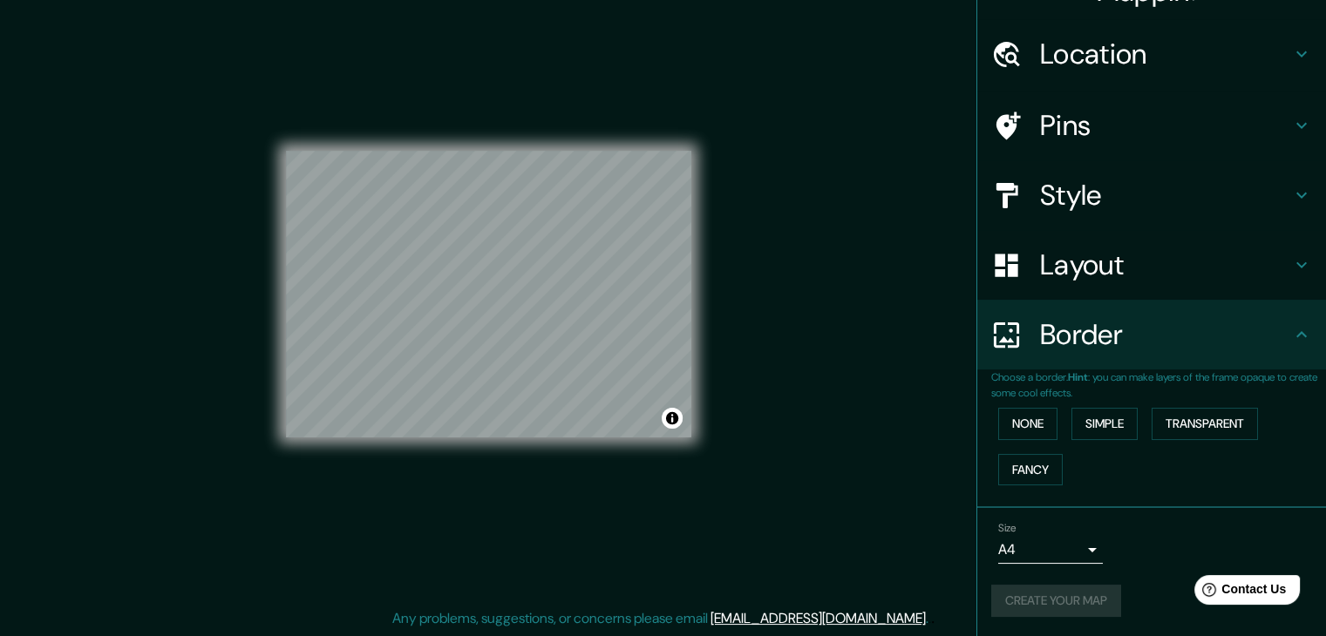
click at [955, 21] on div "Mappin Location [GEOGRAPHIC_DATA], [GEOGRAPHIC_DATA], [GEOGRAPHIC_DATA] Pins St…" at bounding box center [663, 308] width 1326 height 656
drag, startPoint x: 781, startPoint y: 152, endPoint x: 759, endPoint y: 172, distance: 29.6
click at [1312, 623] on div at bounding box center [1312, 623] width 0 height 0
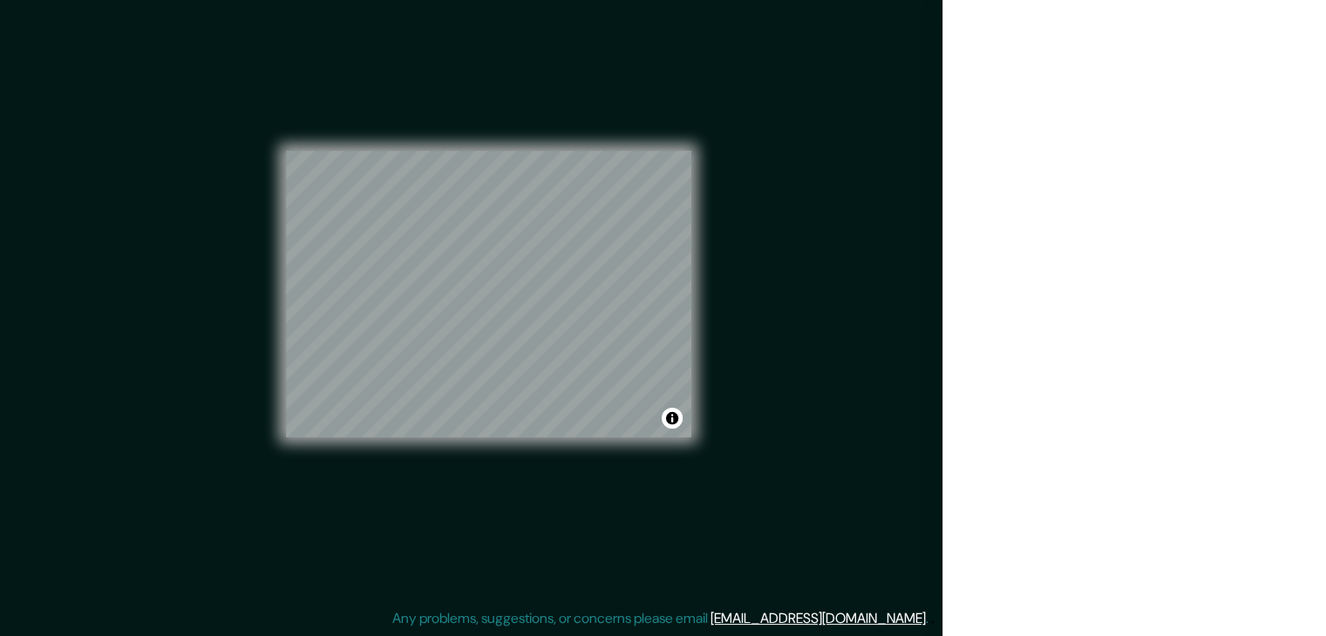
click at [1300, 20] on div at bounding box center [1133, 318] width 383 height 636
click at [1294, 29] on div at bounding box center [1133, 318] width 383 height 636
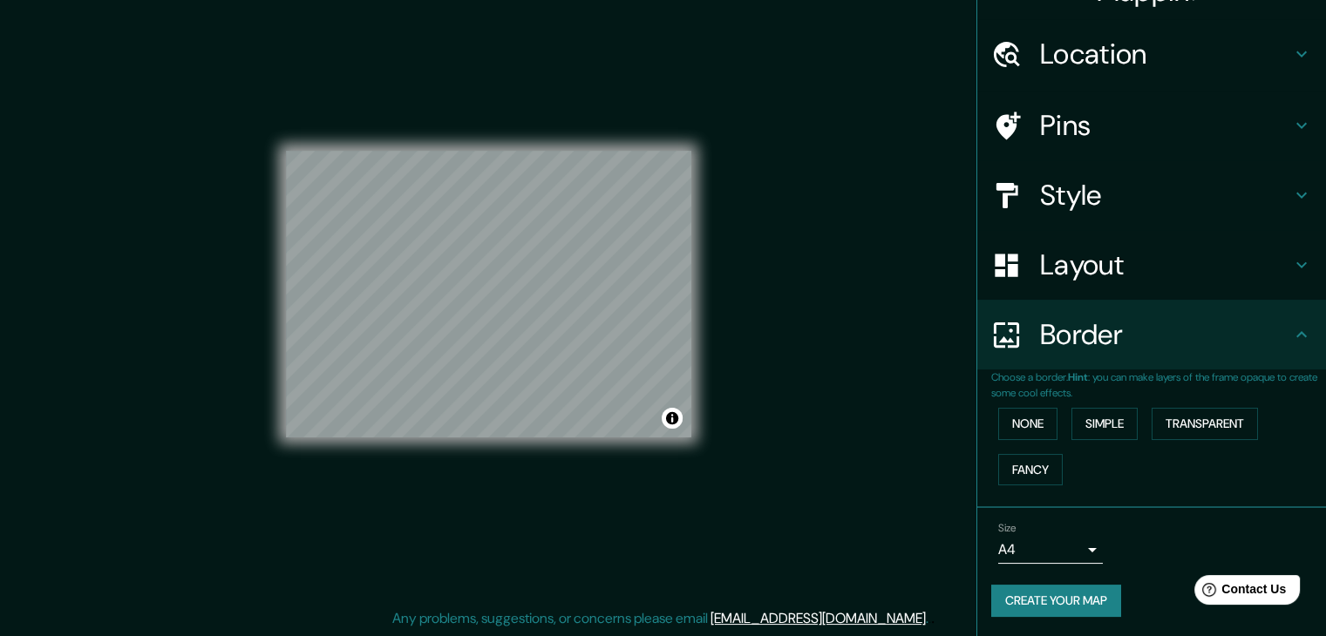
click at [1052, 611] on button "Create your map" at bounding box center [1056, 601] width 130 height 32
click at [1247, 336] on h4 "Border" at bounding box center [1165, 334] width 251 height 35
click at [1174, 283] on div "Layout" at bounding box center [1151, 265] width 349 height 70
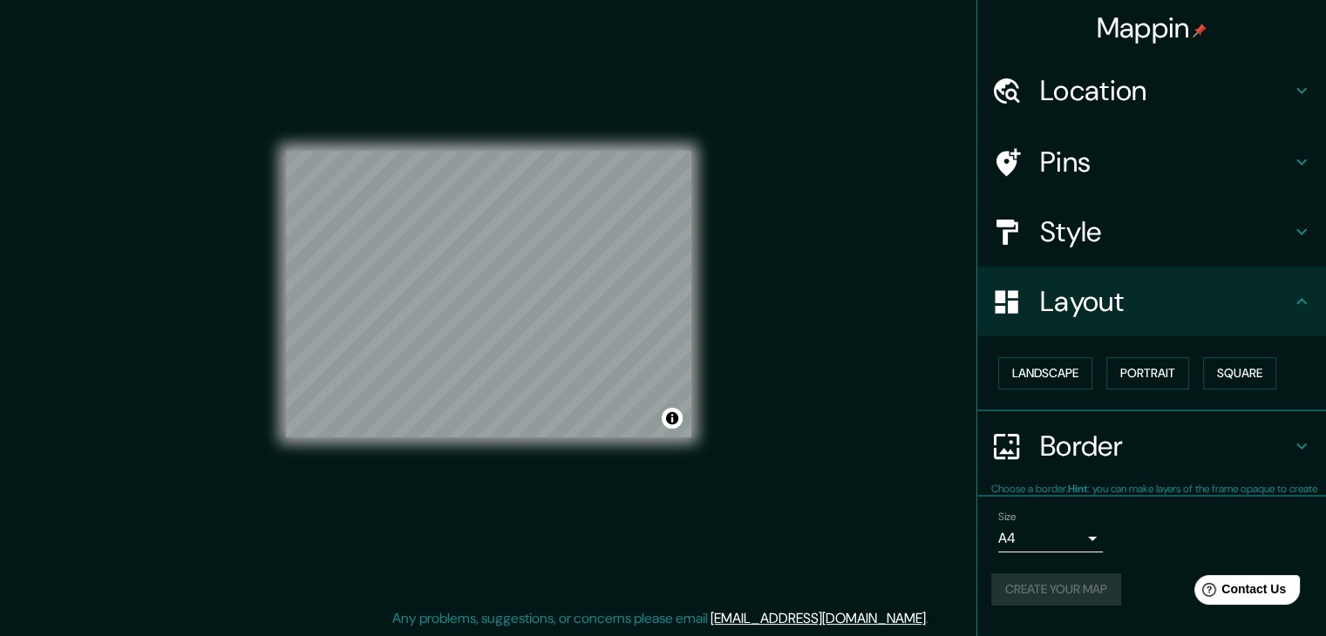
scroll to position [0, 0]
click at [1230, 218] on h4 "Style" at bounding box center [1165, 231] width 251 height 35
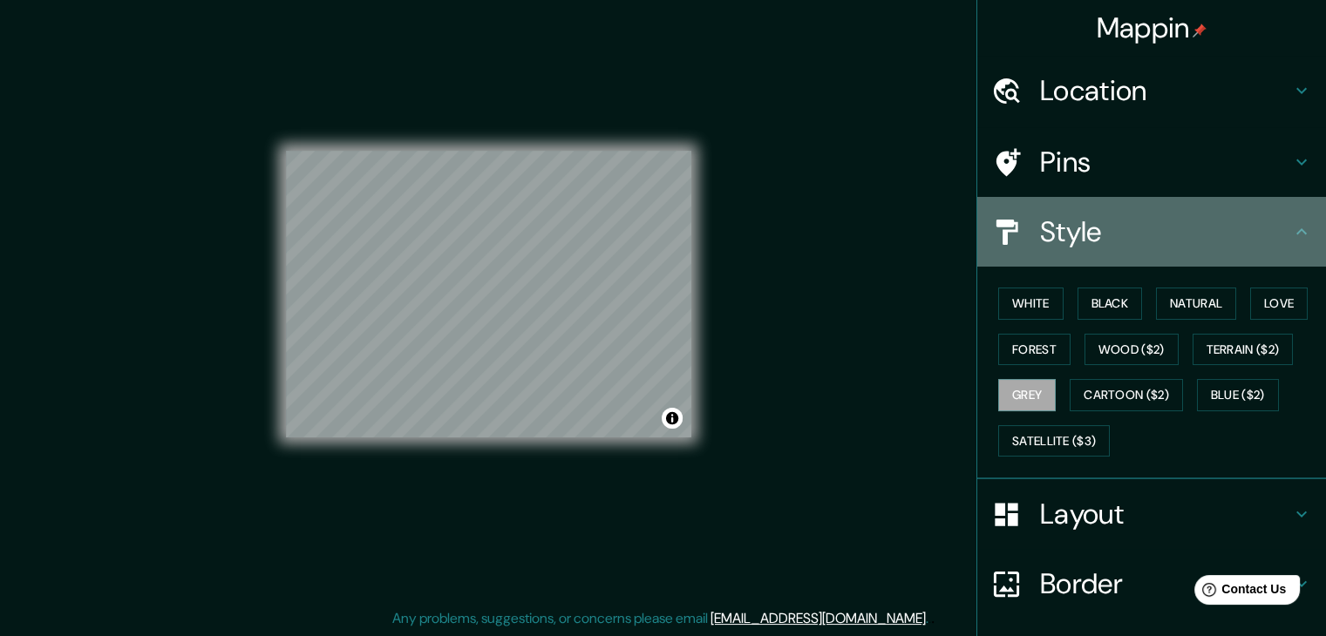
click at [1248, 228] on h4 "Style" at bounding box center [1165, 231] width 251 height 35
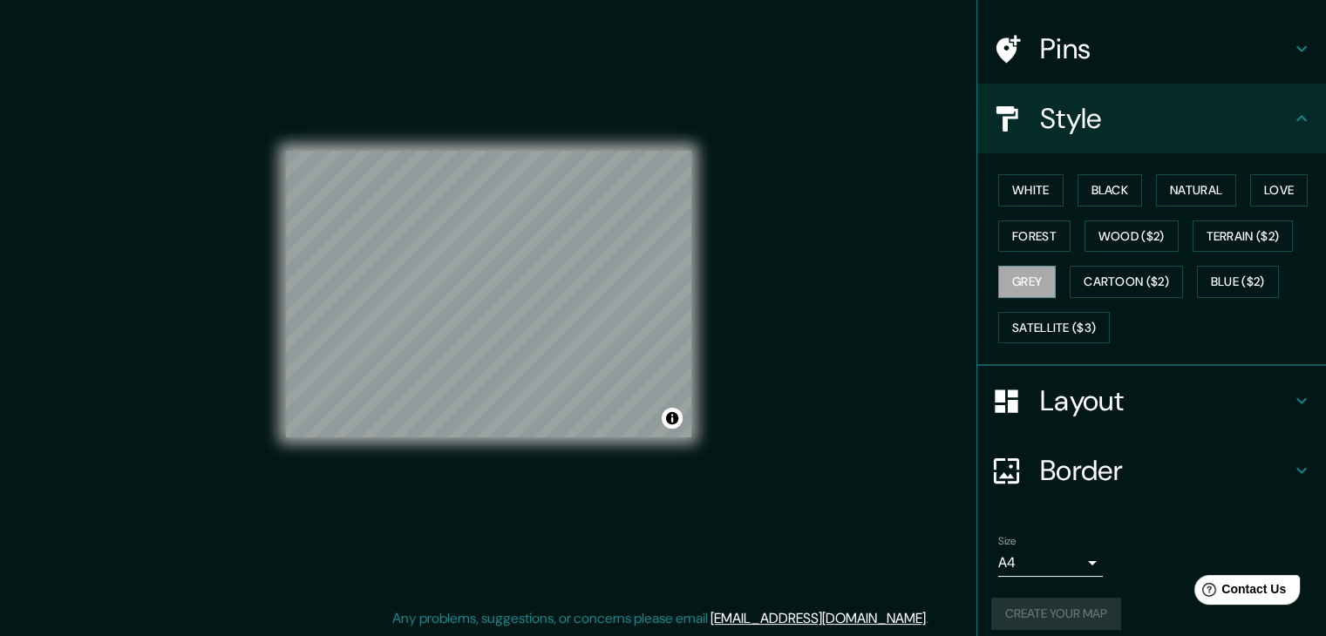
scroll to position [125, 0]
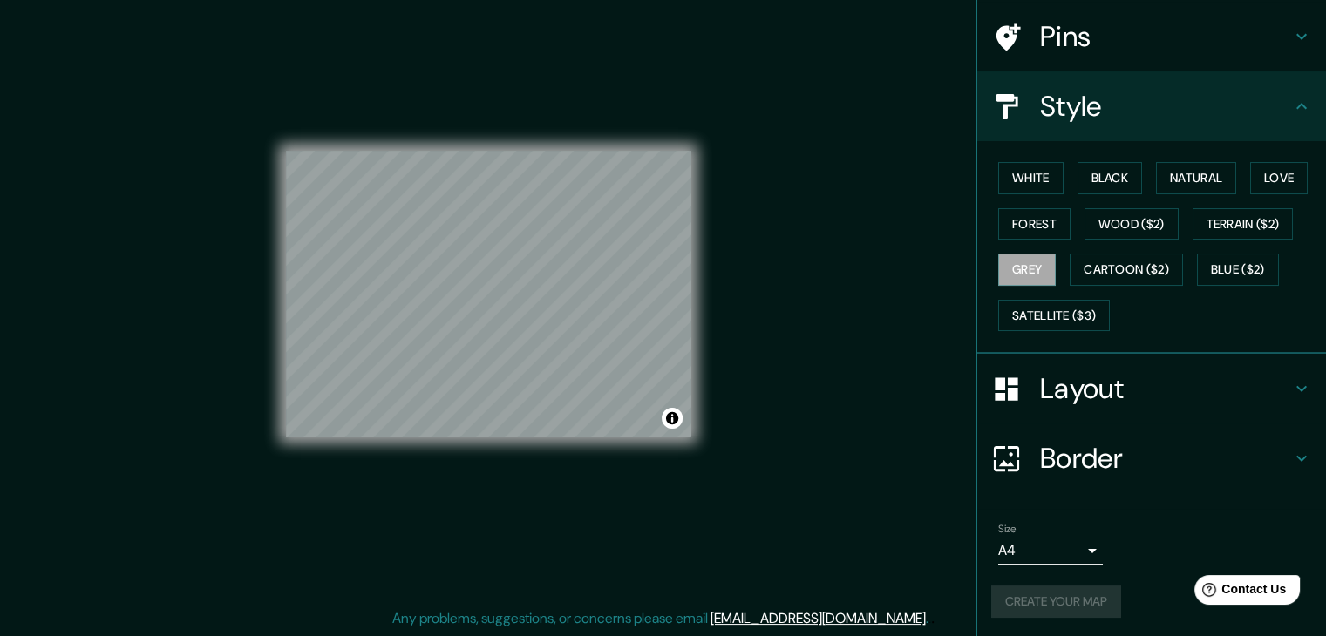
click at [1005, 627] on div "Size A4 single Create your map" at bounding box center [1151, 574] width 321 height 116
click at [1007, 619] on div "Size A4 single Create your map" at bounding box center [1151, 574] width 321 height 116
click at [1018, 604] on div "Create your map" at bounding box center [1151, 602] width 321 height 32
click at [1204, 566] on div "Size A4 single" at bounding box center [1151, 544] width 321 height 56
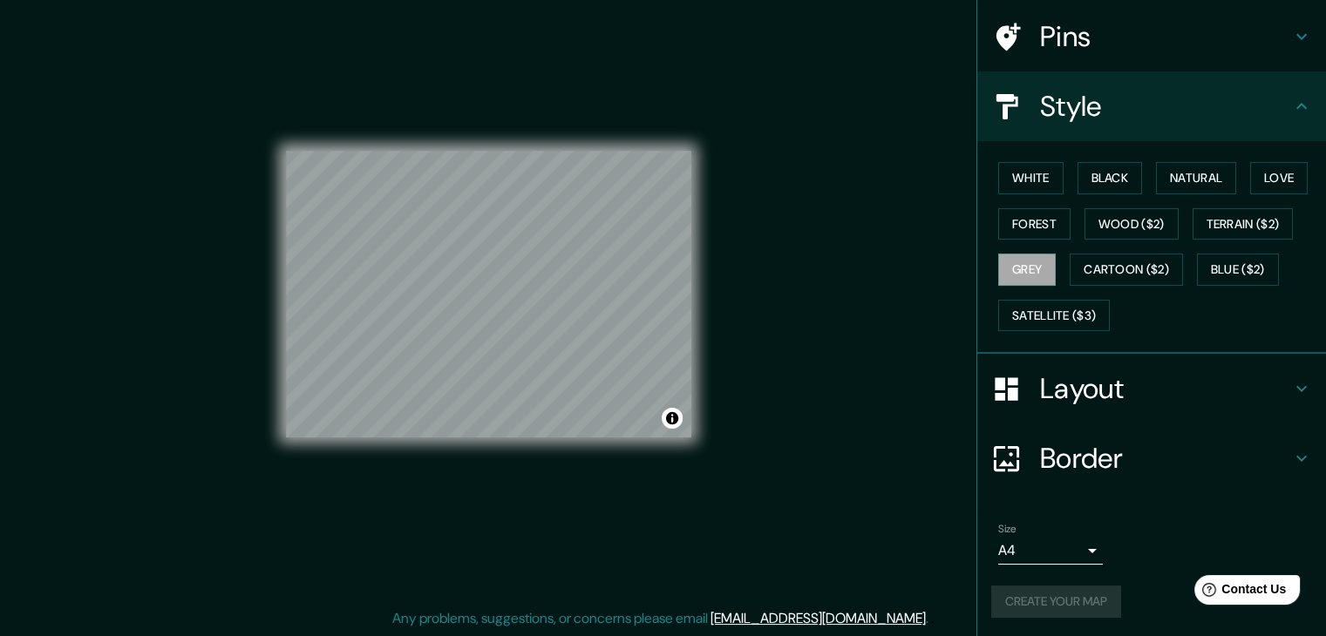
click at [1199, 578] on html "Help Contact Us" at bounding box center [1238, 586] width 136 height 37
click at [1088, 601] on button "Create your map" at bounding box center [1056, 602] width 130 height 32
click at [1040, 607] on div "Create your map" at bounding box center [1151, 602] width 321 height 32
click at [1038, 605] on div "Create your map" at bounding box center [1151, 602] width 321 height 32
